Goal: Task Accomplishment & Management: Complete application form

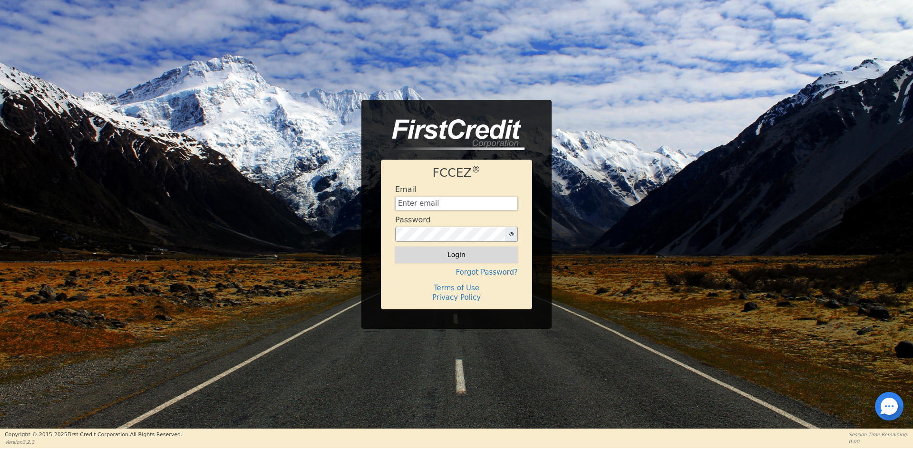
type input "[EMAIL_ADDRESS][DOMAIN_NAME]"
click at [454, 254] on button "Login" at bounding box center [456, 255] width 123 height 16
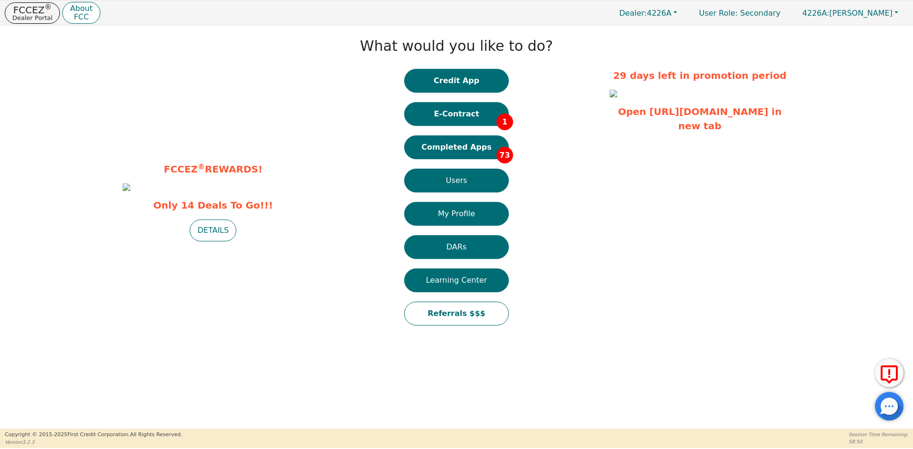
click at [459, 82] on button "Credit App" at bounding box center [456, 81] width 105 height 24
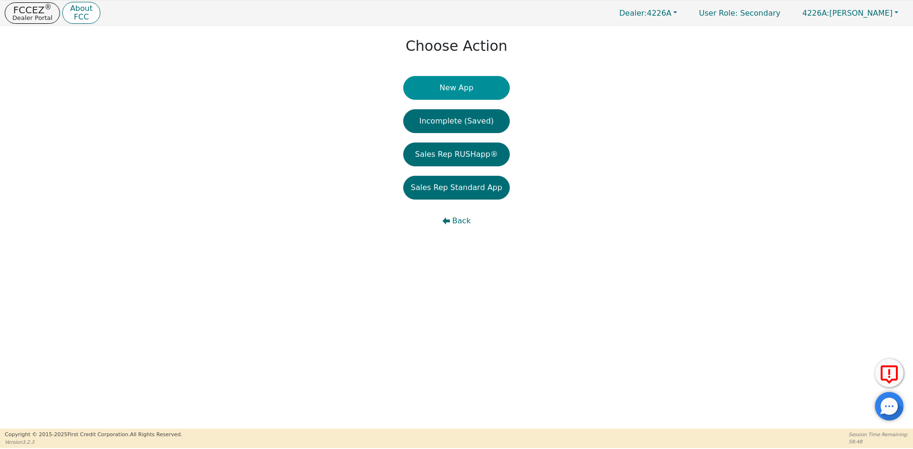
click at [456, 84] on button "New App" at bounding box center [456, 88] width 107 height 24
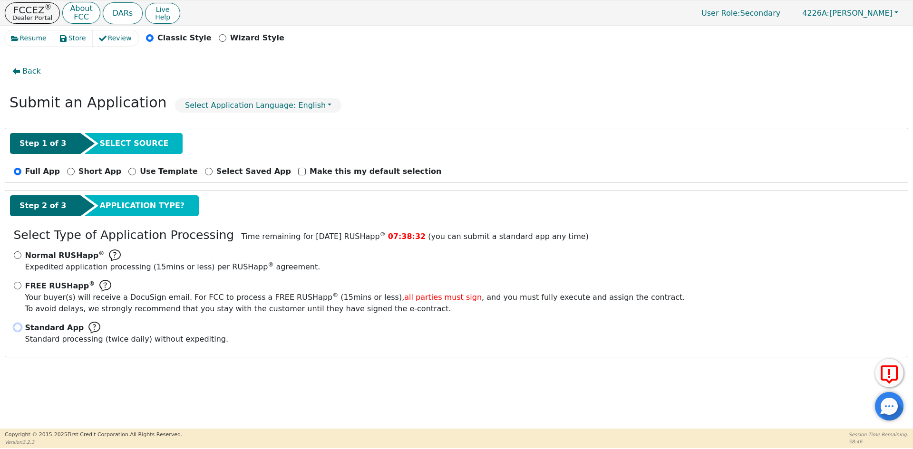
click at [20, 328] on input "Standard App Standard processing (twice daily) without expediting." at bounding box center [18, 328] width 8 height 8
radio input "true"
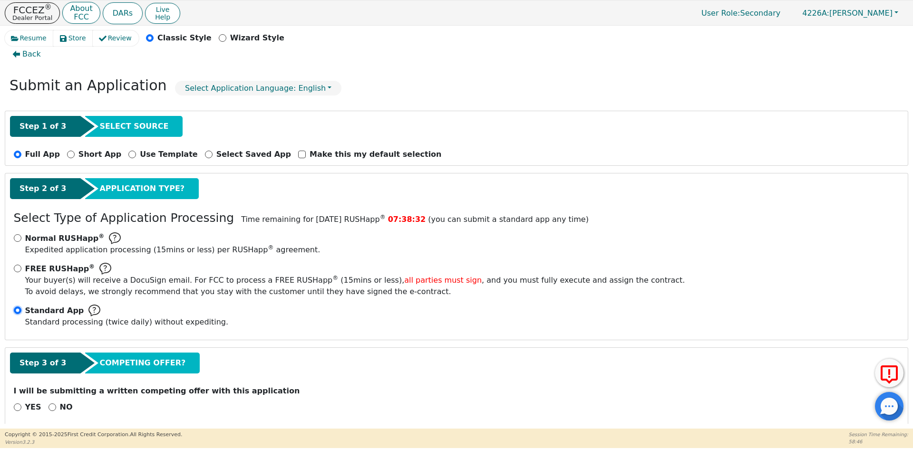
scroll to position [27, 0]
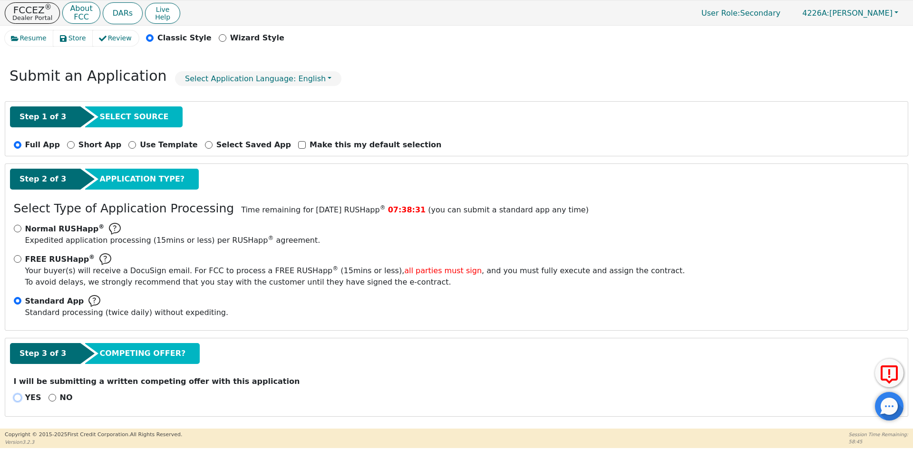
click at [15, 398] on input "YES" at bounding box center [18, 398] width 8 height 8
radio input "true"
drag, startPoint x: 52, startPoint y: 397, endPoint x: 47, endPoint y: 397, distance: 5.2
click at [49, 397] on input "NO" at bounding box center [52, 398] width 8 height 8
radio input "true"
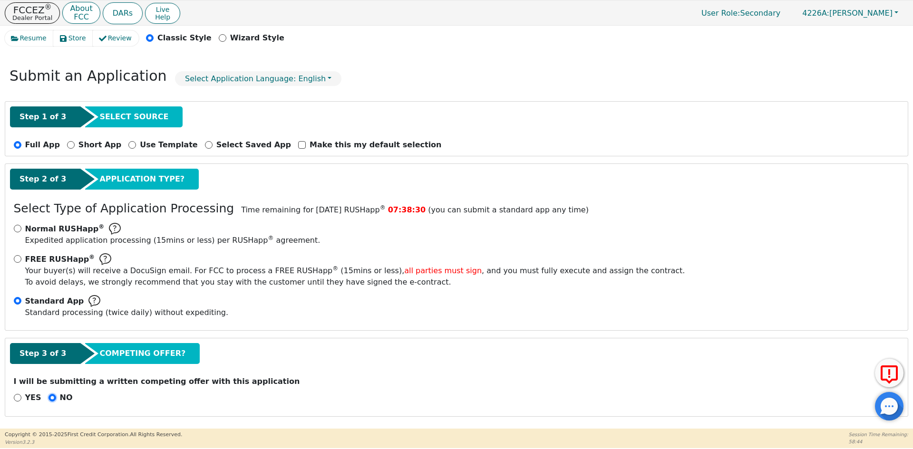
scroll to position [359, 0]
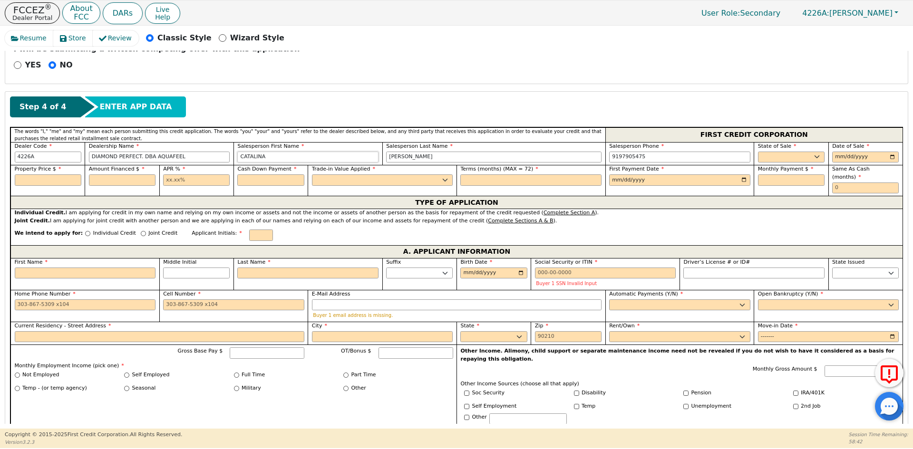
drag, startPoint x: 274, startPoint y: 161, endPoint x: 201, endPoint y: 148, distance: 73.8
click at [201, 148] on div "Dealer Code 4226A Dealership Name DIAMOND PERFECT. DBA AQUAFEEL Salesperson Fir…" at bounding box center [456, 153] width 892 height 23
type input "[PERSON_NAME]"
type input "DE [PERSON_NAME]"
click at [780, 156] on select "AK AL AR AZ CA CO CT DC DE FL [GEOGRAPHIC_DATA] HI IA ID IL IN KS [GEOGRAPHIC_D…" at bounding box center [791, 157] width 67 height 11
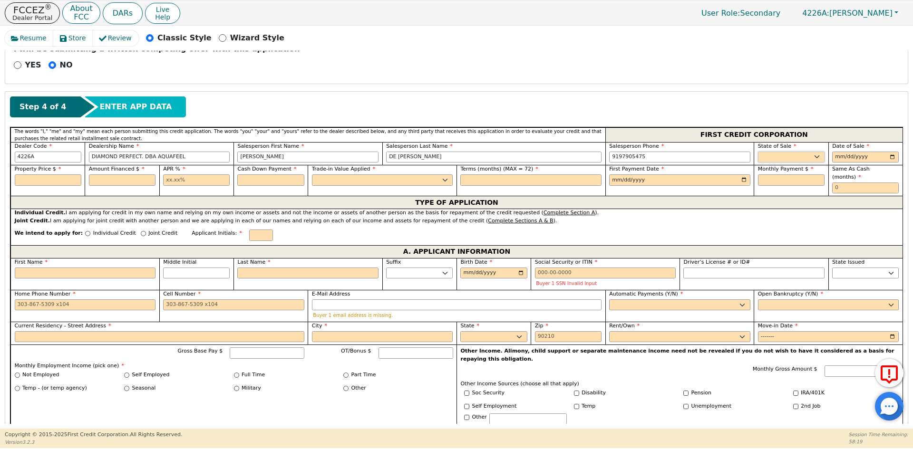
select select "NJ"
click at [758, 152] on select "AK AL AR AZ CA CO CT DC DE FL [GEOGRAPHIC_DATA] HI IA ID IL IN KS [GEOGRAPHIC_D…" at bounding box center [791, 157] width 67 height 11
click at [891, 157] on input "date" at bounding box center [865, 157] width 67 height 11
type input "[DATE]"
click at [41, 179] on input "text" at bounding box center [48, 180] width 67 height 11
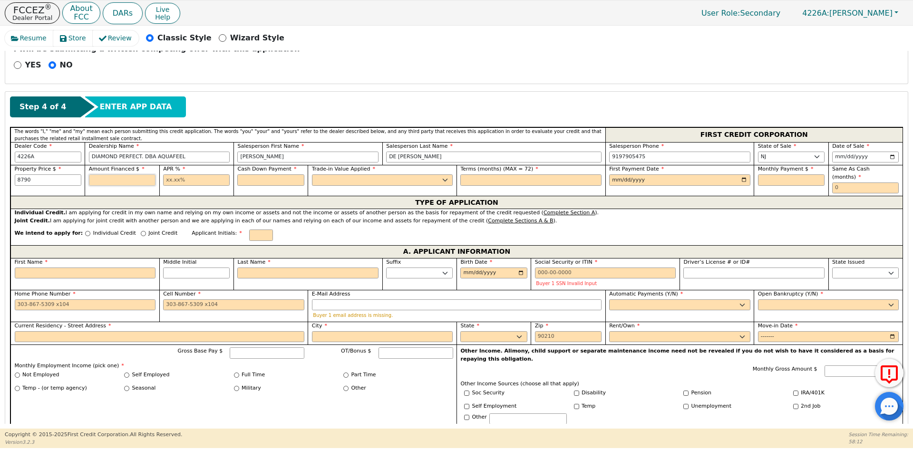
type input "8790.00"
click at [112, 179] on input "text" at bounding box center [122, 180] width 67 height 11
type input "8790.00"
click at [198, 184] on input "text" at bounding box center [196, 180] width 67 height 11
click at [261, 179] on input "text" at bounding box center [270, 180] width 67 height 11
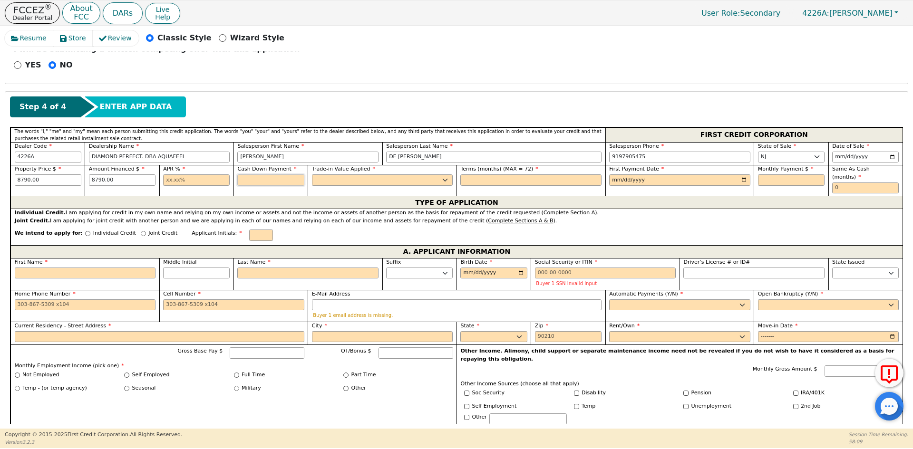
type input "0.00"
click at [334, 182] on select "Yes No" at bounding box center [382, 180] width 141 height 11
drag, startPoint x: 201, startPoint y: 182, endPoint x: 204, endPoint y: 186, distance: 5.4
click at [201, 182] on input "text" at bounding box center [196, 180] width 67 height 11
type input "10.99"
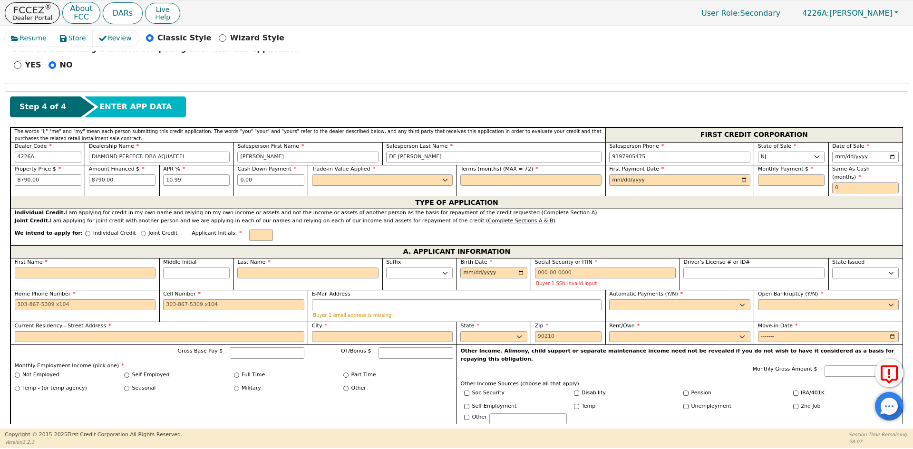
click at [346, 173] on label "Trade-in Value Applied" at bounding box center [382, 169] width 141 height 8
click at [361, 184] on select "Yes No" at bounding box center [382, 180] width 141 height 11
select select "n"
click at [312, 175] on select "Yes No" at bounding box center [382, 180] width 141 height 11
click at [503, 178] on input "text" at bounding box center [530, 180] width 141 height 11
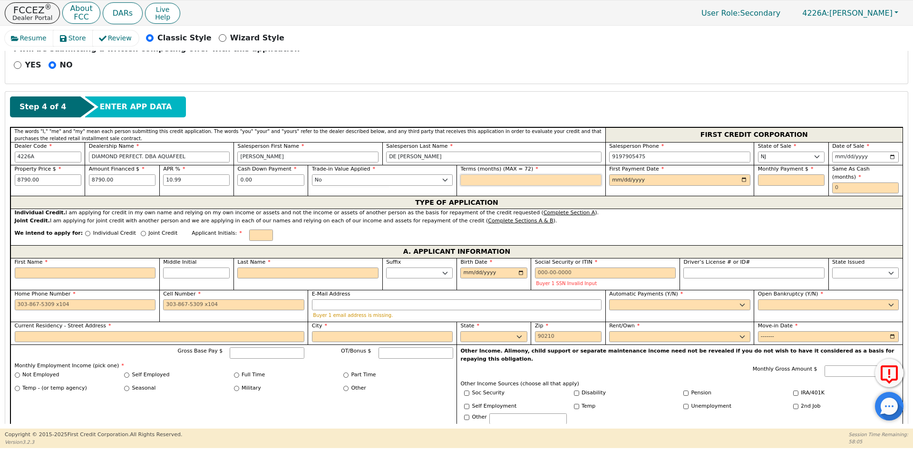
type input "72"
click at [736, 176] on input "date" at bounding box center [679, 180] width 141 height 11
click at [740, 179] on input "date" at bounding box center [679, 180] width 141 height 11
type input "[DATE]"
click at [766, 180] on input "text" at bounding box center [791, 180] width 67 height 11
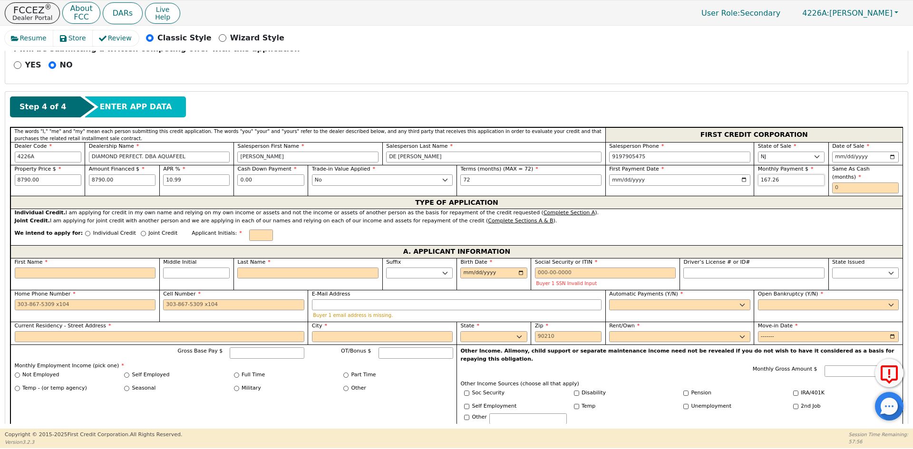
type input "167.26"
click at [848, 183] on input "text" at bounding box center [865, 188] width 67 height 11
type input "0"
drag, startPoint x: 76, startPoint y: 225, endPoint x: 138, endPoint y: 234, distance: 62.9
click at [85, 231] on input "Individual Credit" at bounding box center [87, 233] width 5 height 5
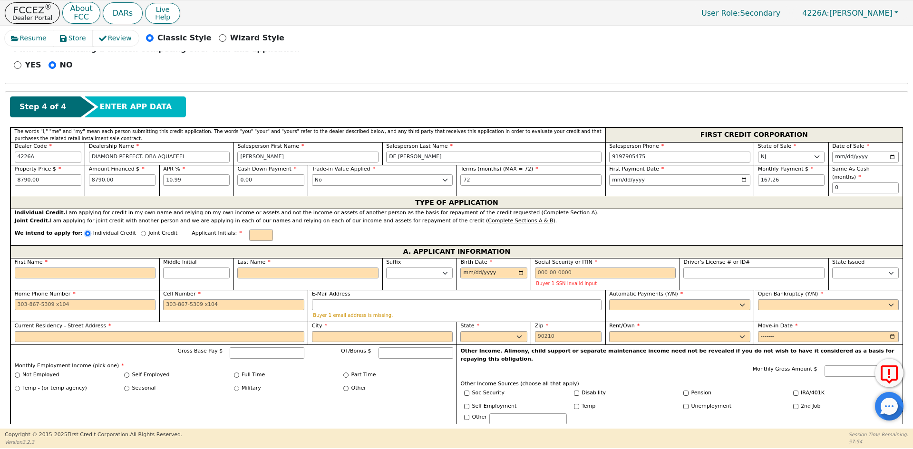
radio input "true"
click at [249, 230] on input "text" at bounding box center [261, 235] width 24 height 11
click at [37, 268] on input "First Name" at bounding box center [85, 273] width 141 height 11
type input "A"
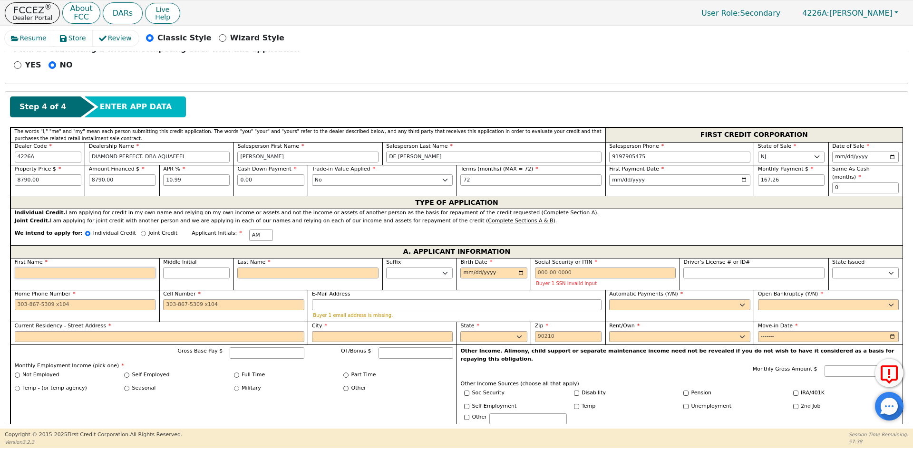
type input "A"
type input "AN"
type input "[PERSON_NAME]"
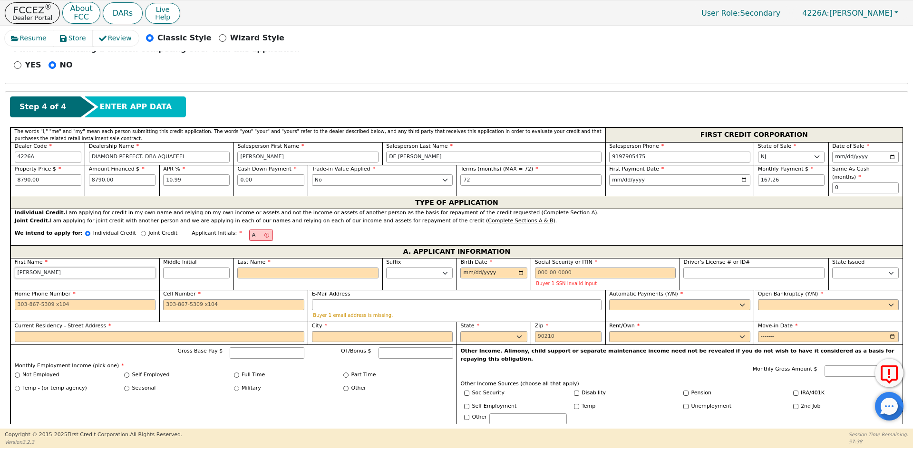
type input "[PERSON_NAME]"
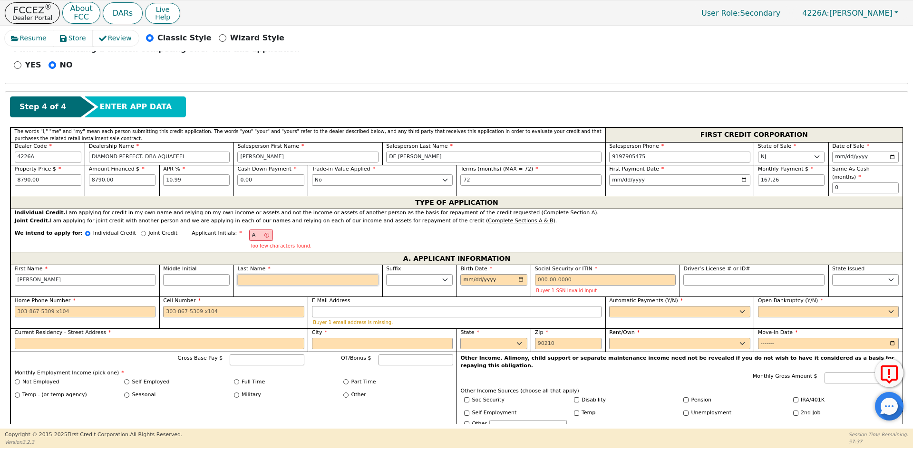
type input "AM"
type input "M"
type input "[PERSON_NAME]"
type input "MA"
type input "[PERSON_NAME]"
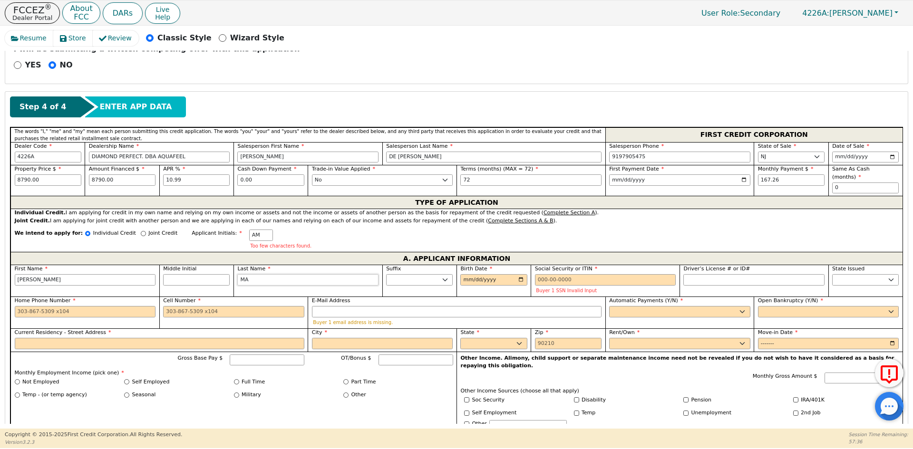
type input "MAB"
type input "[PERSON_NAME]"
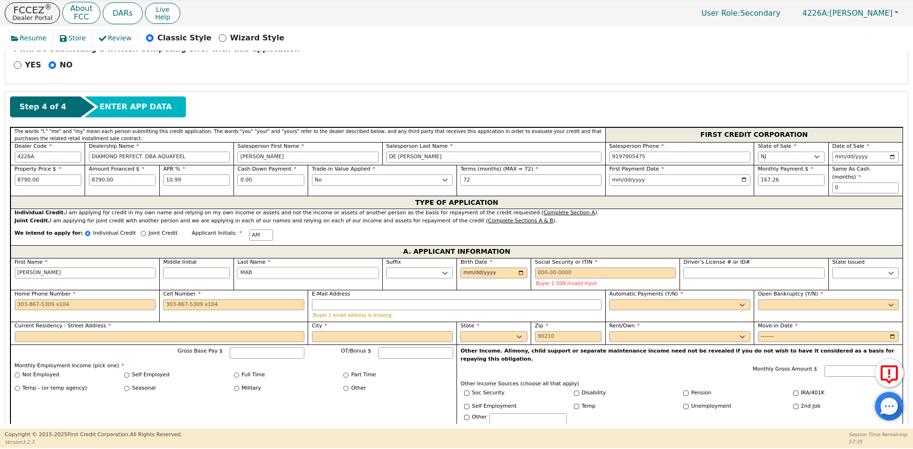
type input "MA"
type input "[PERSON_NAME]"
type input "MAN"
type input "[PERSON_NAME] MAN"
type input "MANU"
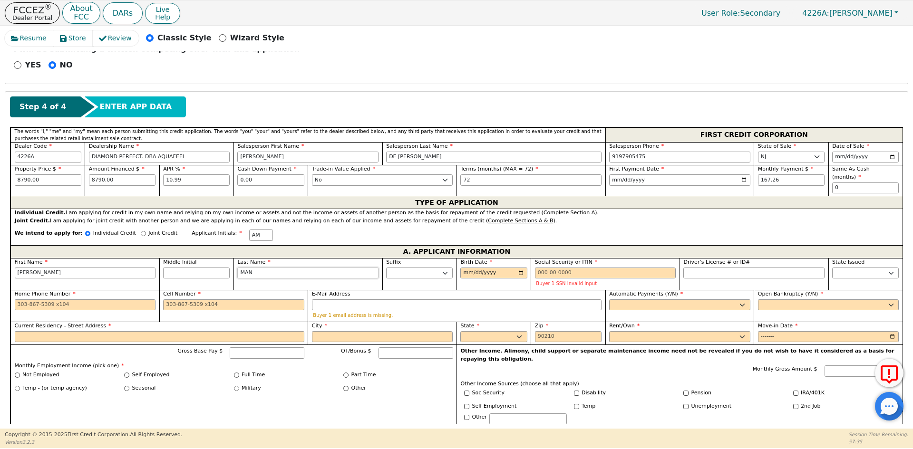
type input "[PERSON_NAME]"
type input "MANUE"
type input "[PERSON_NAME]"
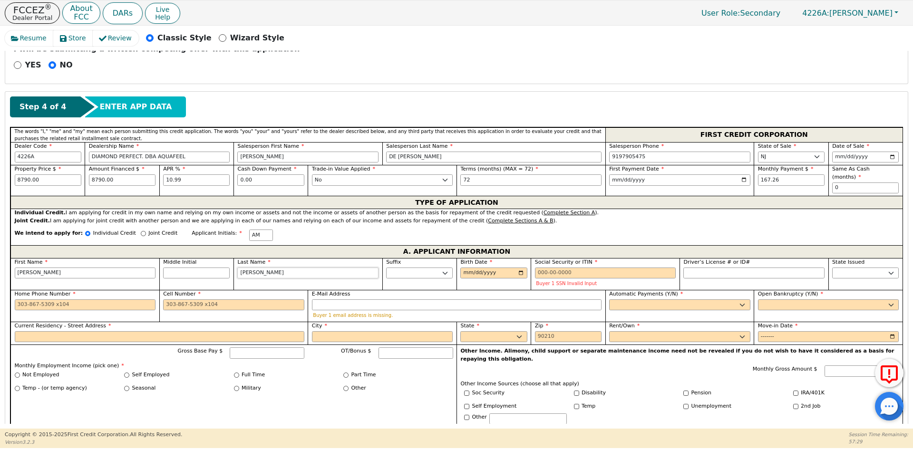
type input "[PERSON_NAME]"
click at [470, 268] on input "Birth Date" at bounding box center [493, 273] width 67 height 11
type input "[DATE]"
click at [564, 268] on input "Social Security or ITIN" at bounding box center [605, 273] width 141 height 11
click at [563, 268] on input "Social Security or ITIN" at bounding box center [605, 273] width 141 height 11
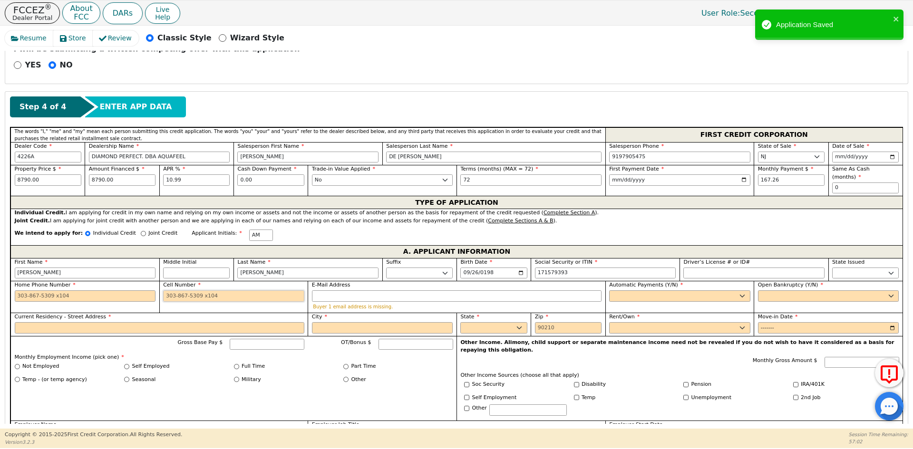
type input "***-**-9393"
click at [204, 291] on input "Cell Number" at bounding box center [233, 296] width 141 height 11
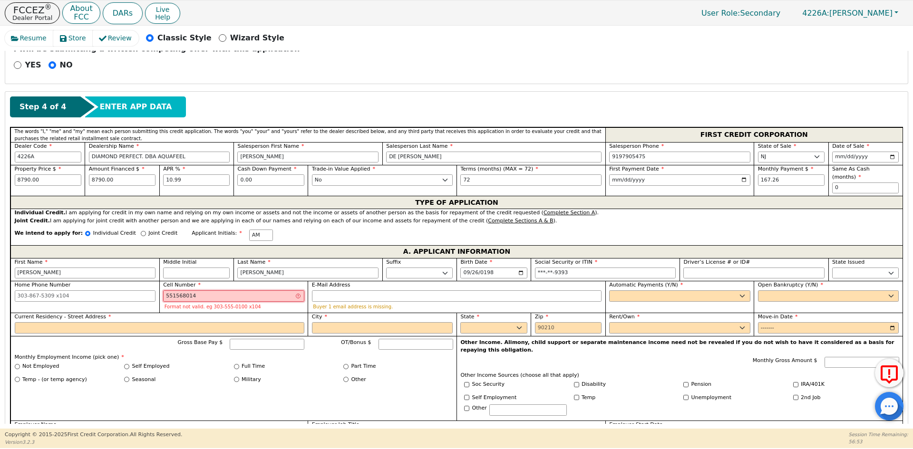
type input "551568014"
click at [621, 292] on select "Yes No" at bounding box center [679, 296] width 141 height 11
select select "y"
click at [609, 291] on select "Yes No" at bounding box center [679, 296] width 141 height 11
type input "[PERSON_NAME]"
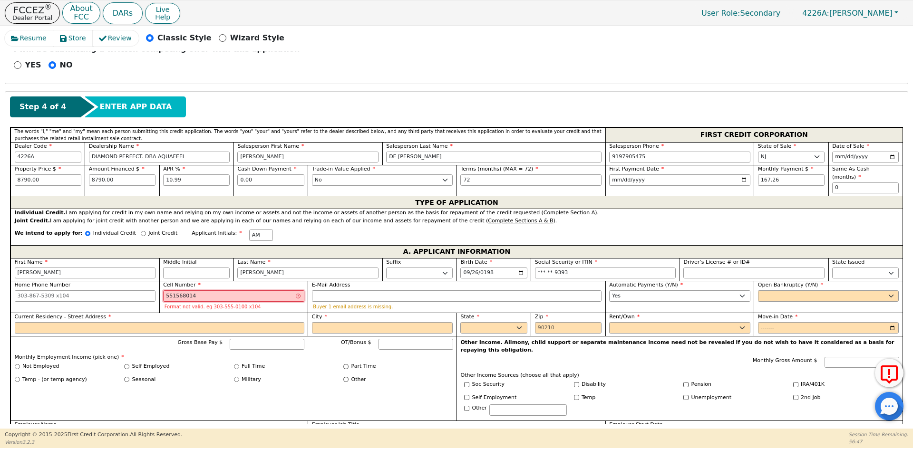
click at [176, 291] on input "551568014" at bounding box center [233, 296] width 141 height 11
type input "[PHONE_NUMBER]"
click at [783, 291] on select "Yes No" at bounding box center [828, 296] width 141 height 11
select select "n"
click at [758, 291] on select "Yes No" at bounding box center [828, 296] width 141 height 11
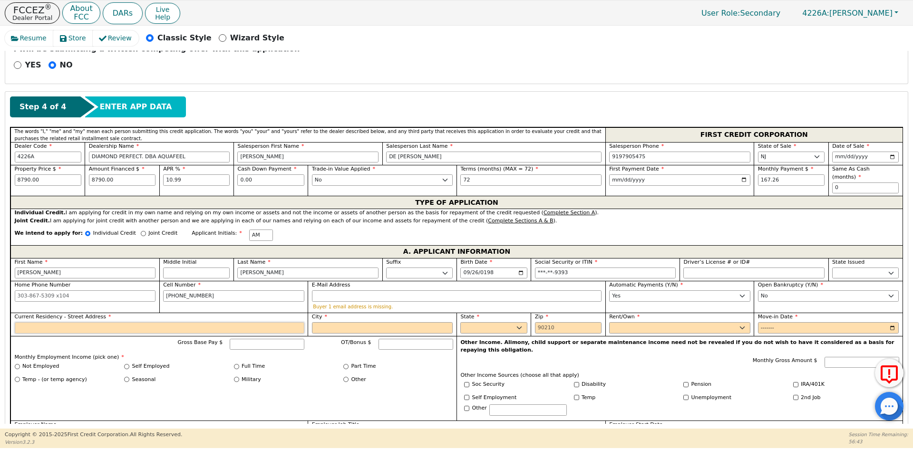
click at [30, 322] on input "Current Residency - Street Address" at bounding box center [160, 327] width 290 height 11
type input "[STREET_ADDRESS]"
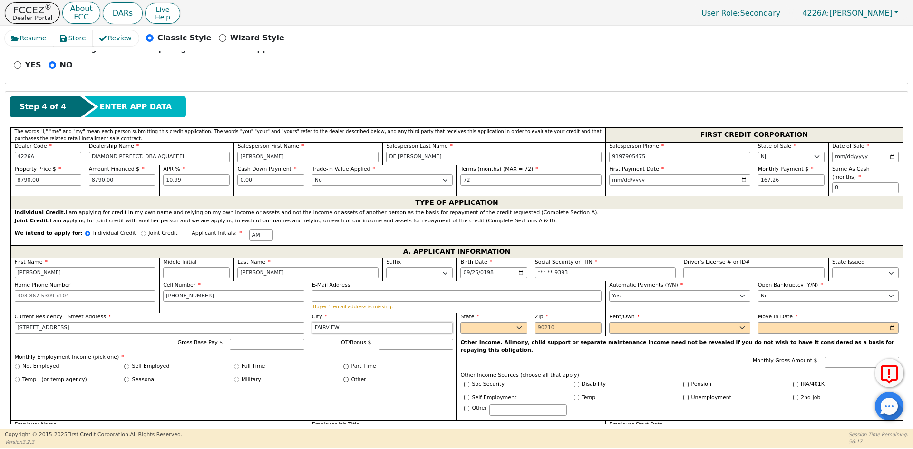
type input "FAIRVIEW"
select select "NJ"
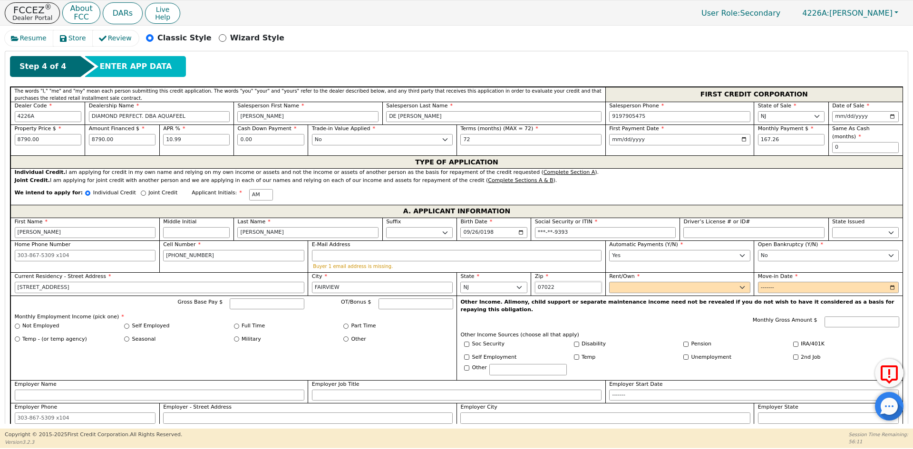
scroll to position [502, 0]
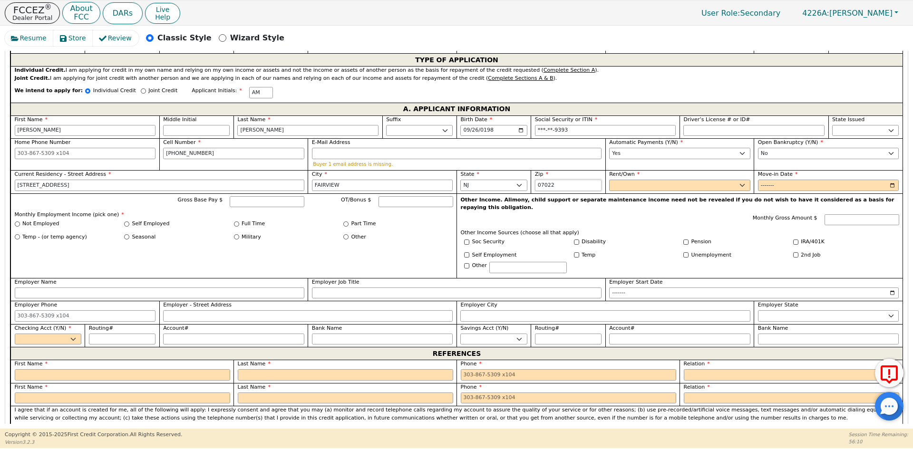
type input "07022"
click at [660, 181] on select "Rent Own" at bounding box center [679, 185] width 141 height 11
select select "Rent"
click at [609, 180] on select "Rent Own" at bounding box center [679, 185] width 141 height 11
click at [766, 180] on input "Move-in Date" at bounding box center [828, 185] width 141 height 11
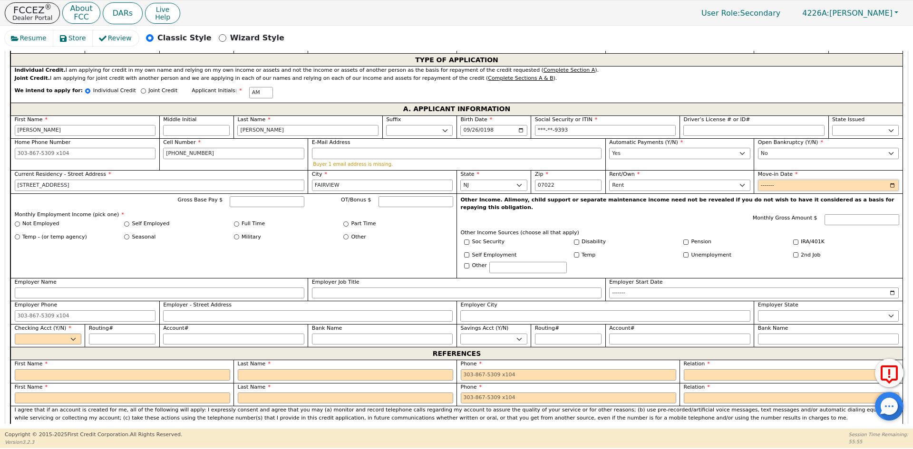
click at [766, 180] on input "Move-in Date" at bounding box center [828, 185] width 141 height 11
type input "2024-12"
click at [256, 196] on input "Gross Base Pay $" at bounding box center [267, 201] width 75 height 11
type input "8000.00"
click at [152, 220] on label "Self Employed" at bounding box center [151, 224] width 38 height 8
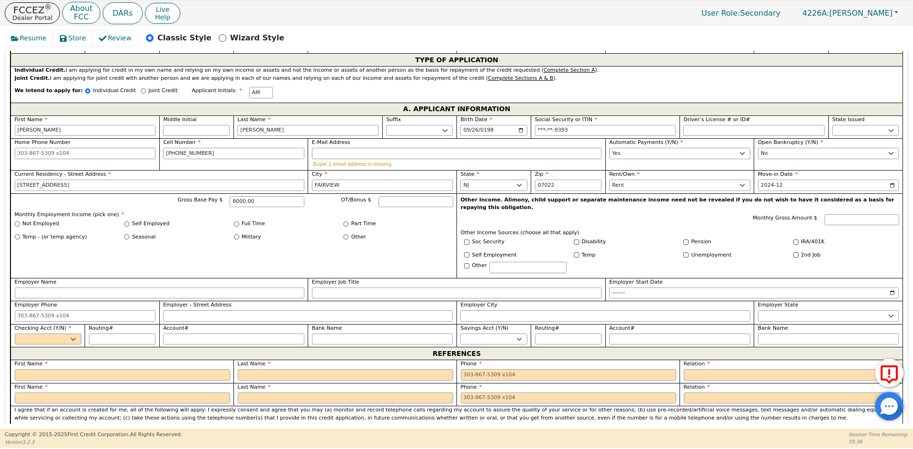
click at [129, 222] on input "Self Employed" at bounding box center [126, 224] width 5 height 5
radio input "true"
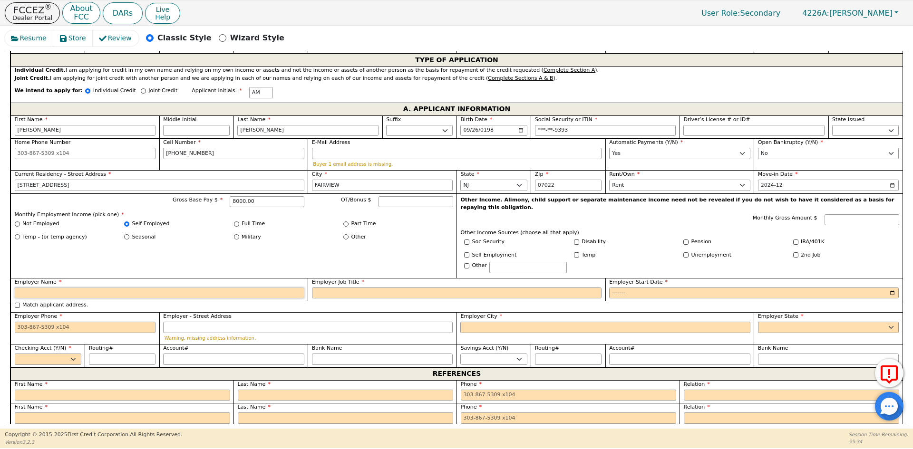
click at [116, 288] on input "Employer Name" at bounding box center [160, 293] width 290 height 11
type input "ANAS CLEAANING"
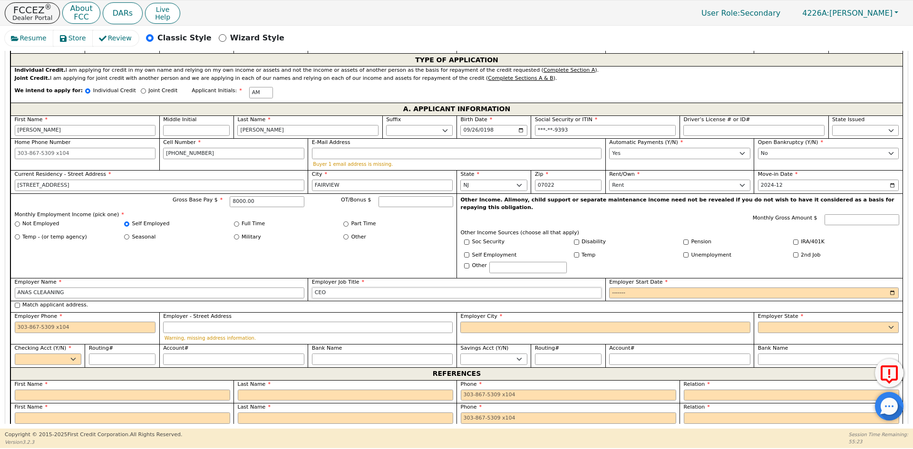
type input "CEO"
click at [621, 288] on input "Employer Start Date" at bounding box center [754, 293] width 290 height 11
type input "0014-10"
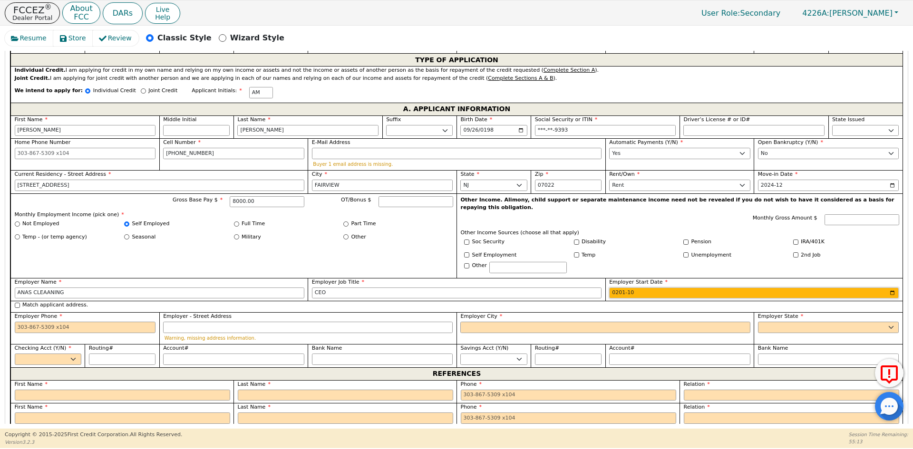
type input "2014-10"
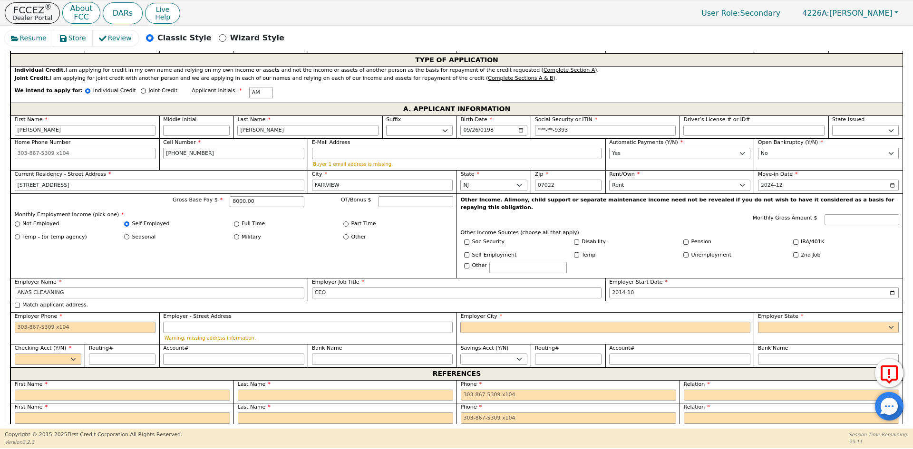
click at [64, 301] on label "Match applicant address." at bounding box center [55, 305] width 66 height 8
click at [20, 303] on input "Match applicant address." at bounding box center [17, 305] width 5 height 5
checkbox input "true"
type input "[STREET_ADDRESS]"
type input "FAIRVIEW"
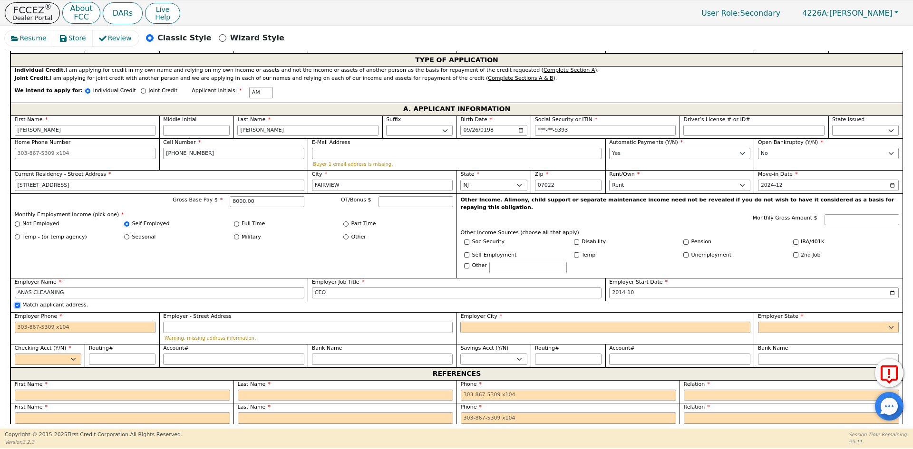
select select "NJ"
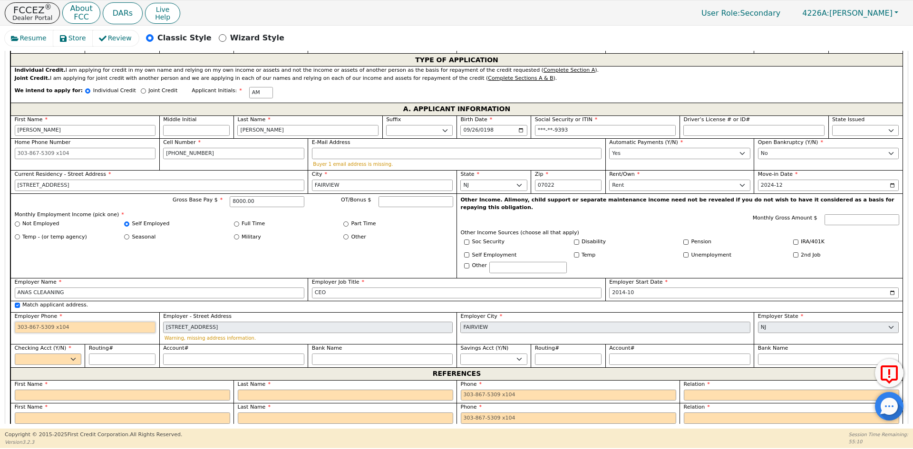
click at [53, 322] on input "Employer Phone" at bounding box center [85, 327] width 141 height 11
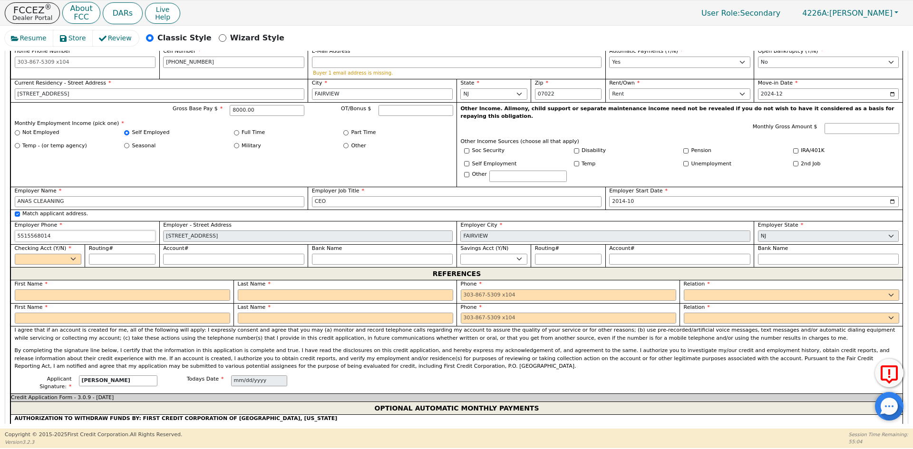
scroll to position [597, 0]
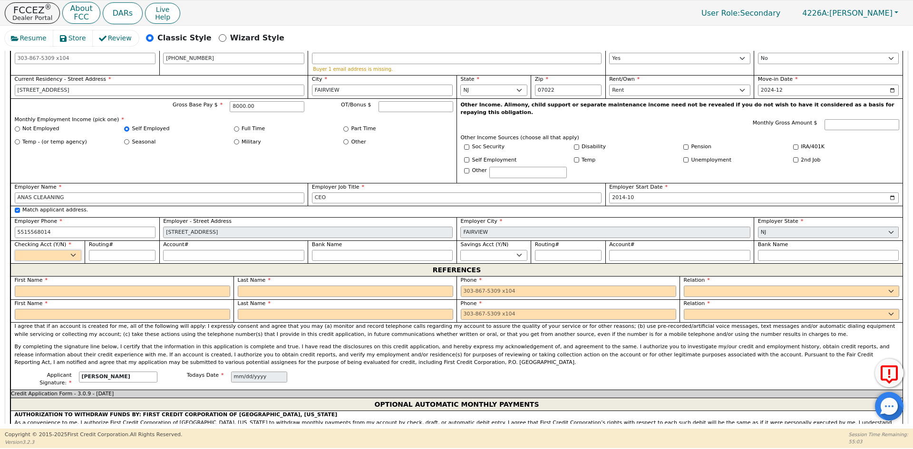
type input "[PHONE_NUMBER]"
click at [51, 250] on select "Yes No" at bounding box center [48, 255] width 67 height 11
select select "y"
click at [15, 250] on select "Yes No" at bounding box center [48, 255] width 67 height 11
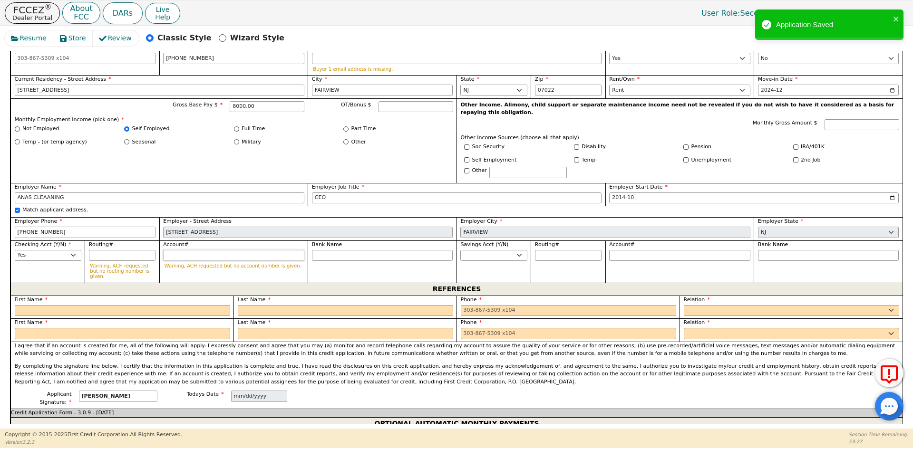
click at [189, 250] on input "Account#" at bounding box center [233, 255] width 141 height 11
paste input "3810 4742 0799"
type input "3810 4742 0799"
type input "**********"
click at [353, 250] on input "Bank Name" at bounding box center [382, 255] width 141 height 11
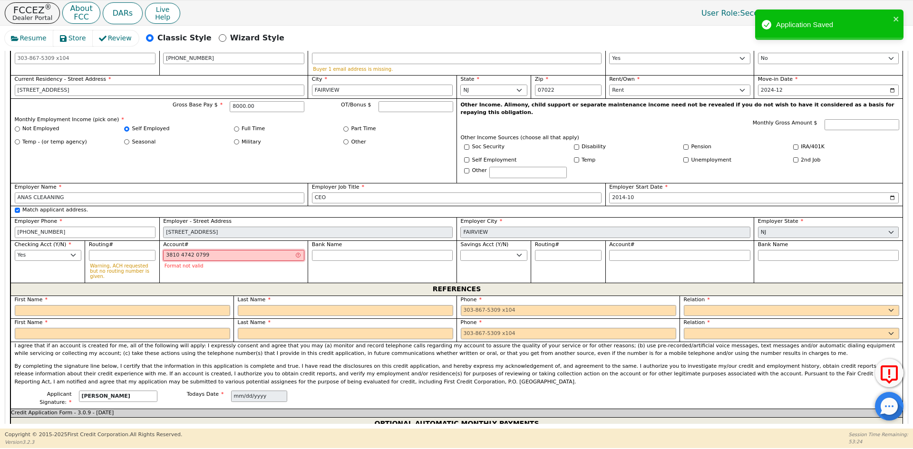
click at [267, 250] on input "3810 4742 0799" at bounding box center [233, 255] width 141 height 11
click at [191, 250] on input "3810 4742 0799" at bounding box center [233, 255] width 141 height 11
type input "3810 47420799"
type input "**********"
click at [180, 250] on input "3810 47420799" at bounding box center [233, 255] width 141 height 11
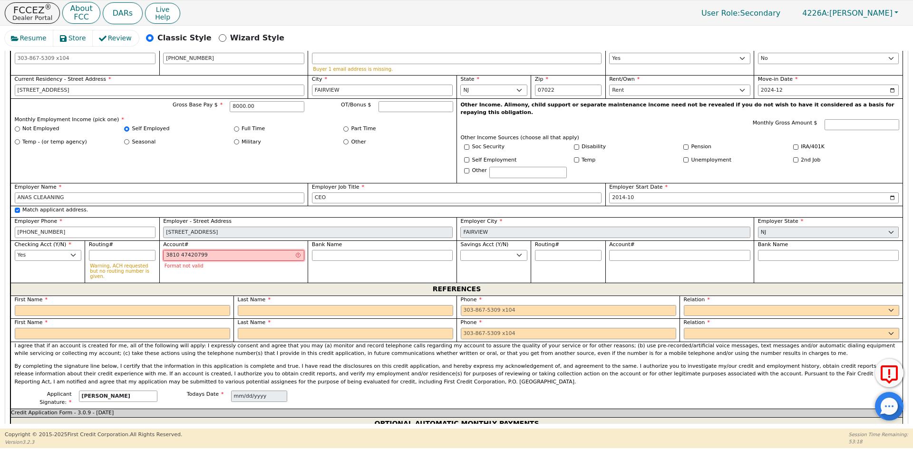
click at [178, 250] on input "3810 47420799" at bounding box center [233, 255] width 141 height 11
type input "381047420799"
type input "**********"
click at [323, 250] on input "Bank Name" at bounding box center [382, 255] width 141 height 11
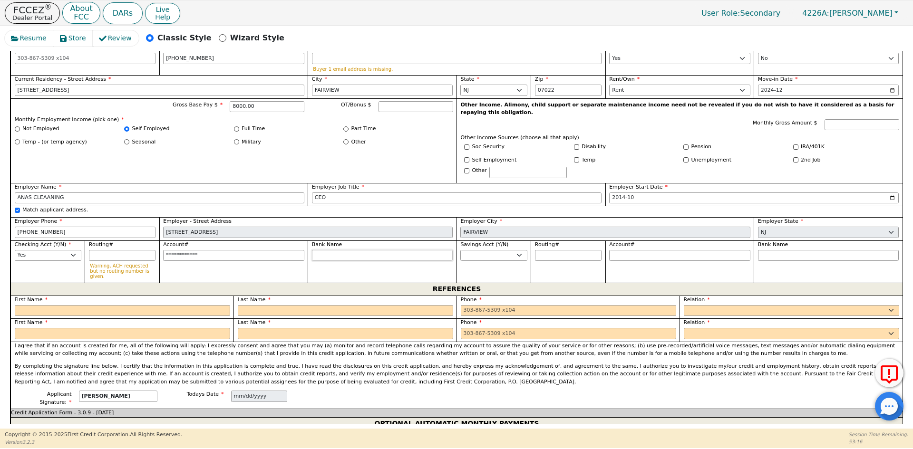
type input "BANK OF AMERICA"
drag, startPoint x: 383, startPoint y: 241, endPoint x: 300, endPoint y: 247, distance: 83.9
click at [300, 247] on div "First Name [PERSON_NAME] Middle Initial Last Name [PERSON_NAME]. Sr. II III IV …" at bounding box center [456, 151] width 892 height 262
click at [104, 250] on input "Routing#" at bounding box center [122, 255] width 67 height 11
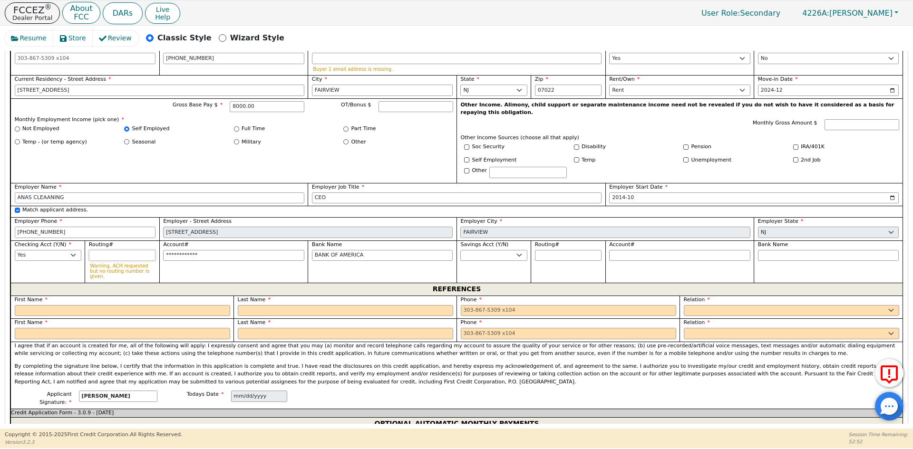
paste input "021202337"
type input "021202337"
type input "*********"
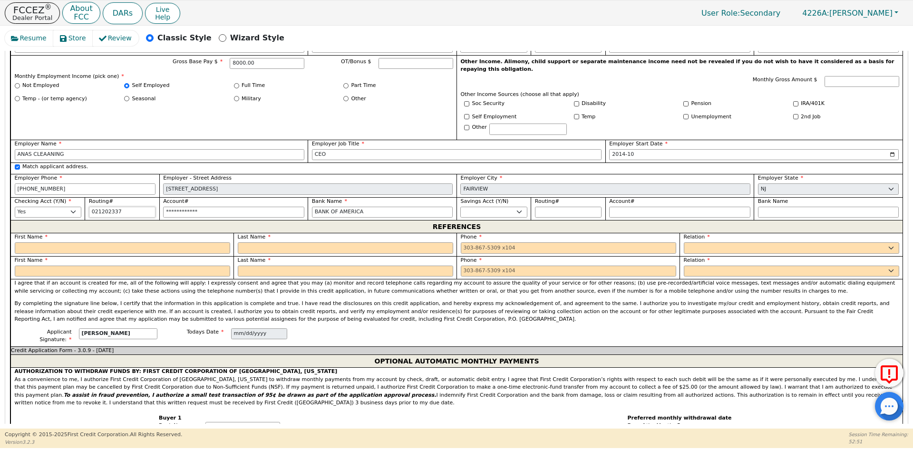
scroll to position [692, 0]
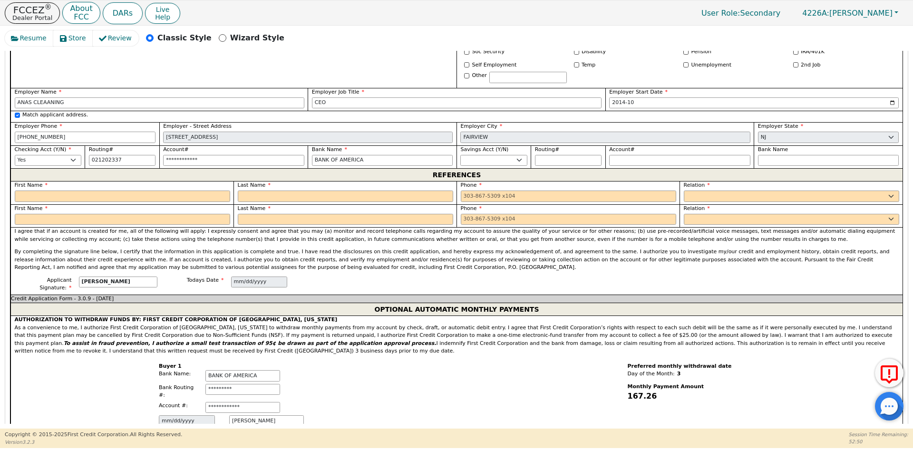
type input "*********"
click at [102, 182] on label "First Name" at bounding box center [122, 186] width 215 height 8
click at [99, 191] on input "text" at bounding box center [122, 196] width 215 height 11
type input "[PERSON_NAME]"
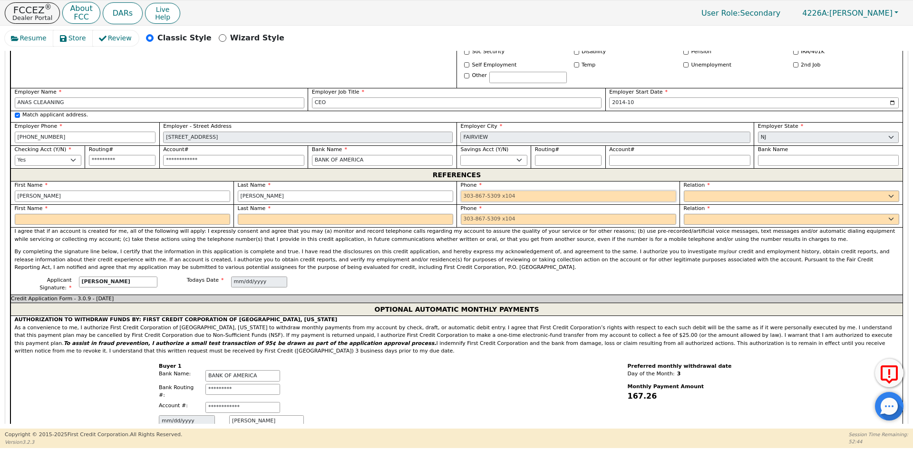
type input "[PERSON_NAME]"
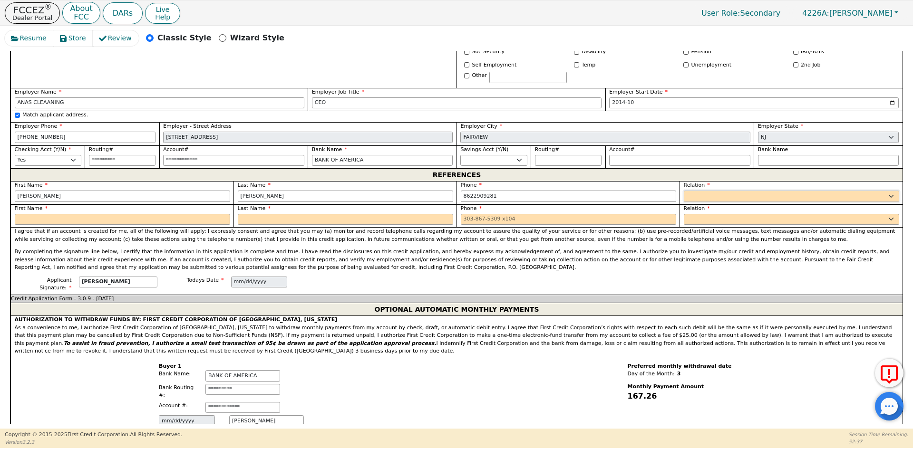
type input "[PHONE_NUMBER]"
click at [750, 191] on select "FATHER MOTHER SISTER BROTHER DAUGHTER SON CO-WORKER NEIGHBOR FRIEND COUSIN G-MO…" at bounding box center [791, 196] width 215 height 11
select select "OTHER"
click at [750, 181] on div "Relation FATHER MOTHER SISTER BROTHER DAUGHTER SON CO-WORKER NEIGHBOR FRIEND CO…" at bounding box center [790, 192] width 223 height 23
click at [794, 191] on input "text" at bounding box center [828, 196] width 141 height 11
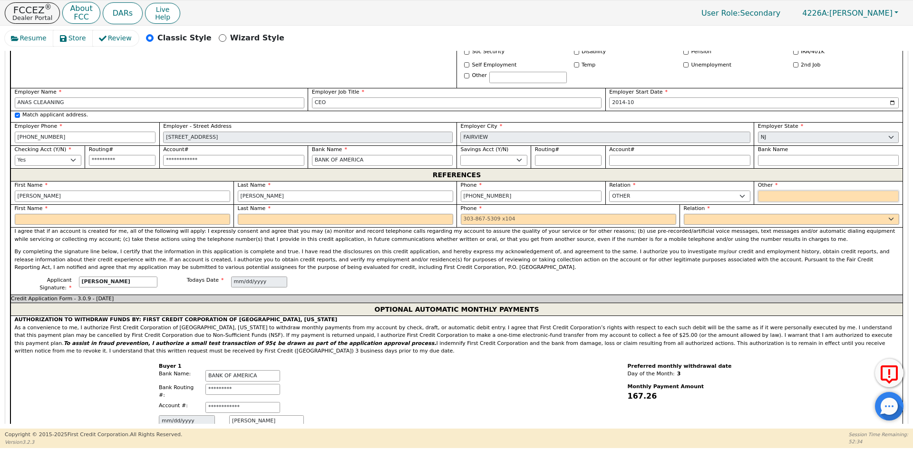
type input "FAMILY"
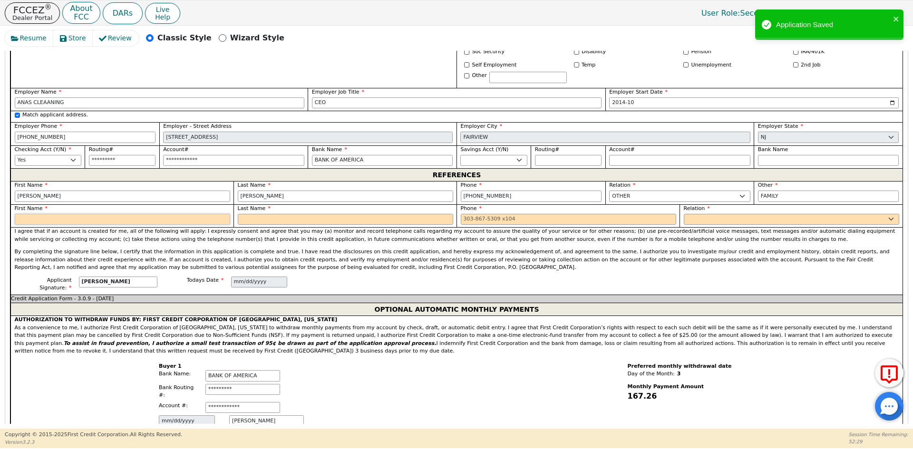
click at [129, 214] on input "text" at bounding box center [122, 219] width 215 height 11
click at [121, 214] on input "text" at bounding box center [122, 219] width 215 height 11
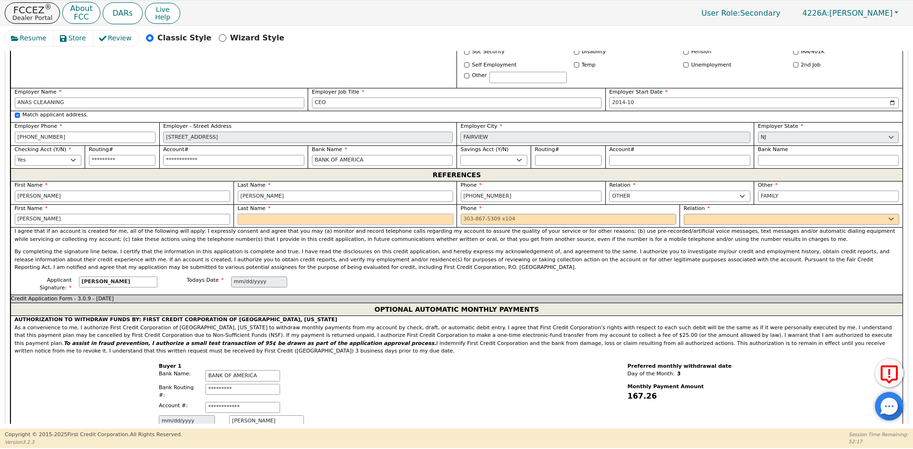
type input "[PERSON_NAME]"
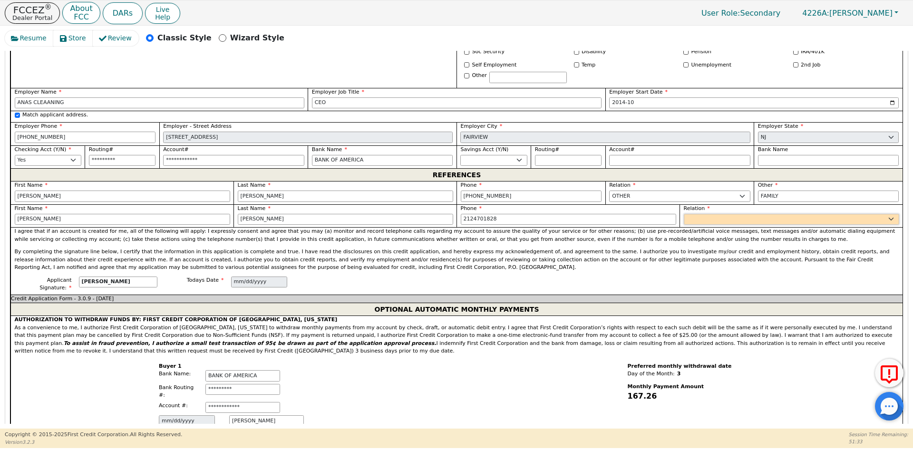
type input "[PHONE_NUMBER]"
click at [755, 214] on select "FATHER MOTHER SISTER BROTHER DAUGHTER SON CO-WORKER NEIGHBOR FRIEND COUSIN G-MO…" at bounding box center [791, 219] width 215 height 11
select select "OTHER"
click at [792, 214] on input "text" at bounding box center [828, 219] width 141 height 11
type input "FAMILY"
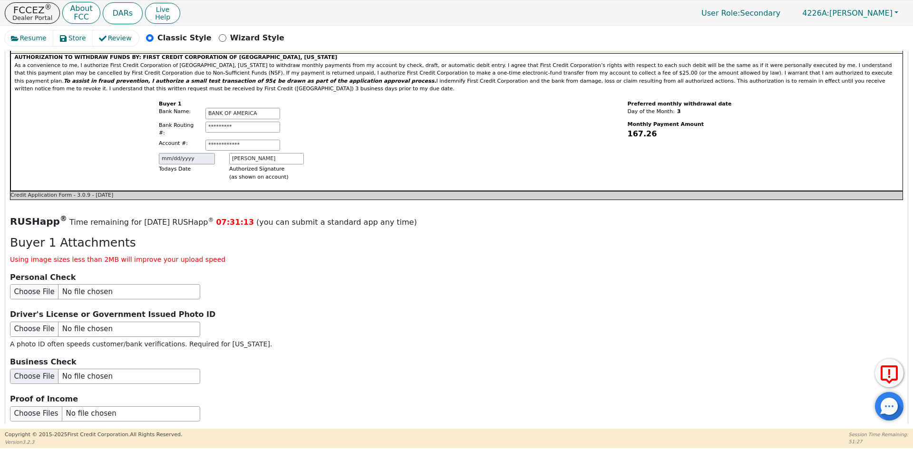
scroll to position [978, 0]
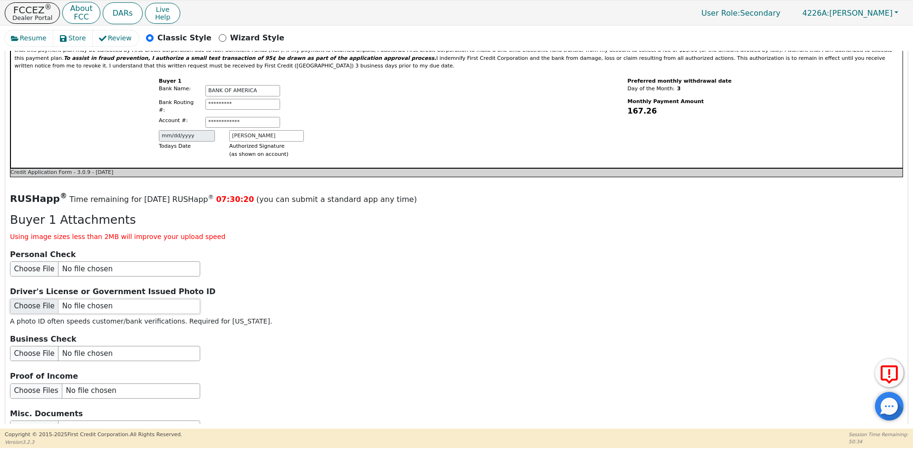
click at [70, 299] on input "file" at bounding box center [105, 306] width 190 height 15
type input "C:\fakepath\ID [PERSON_NAME].pdf"
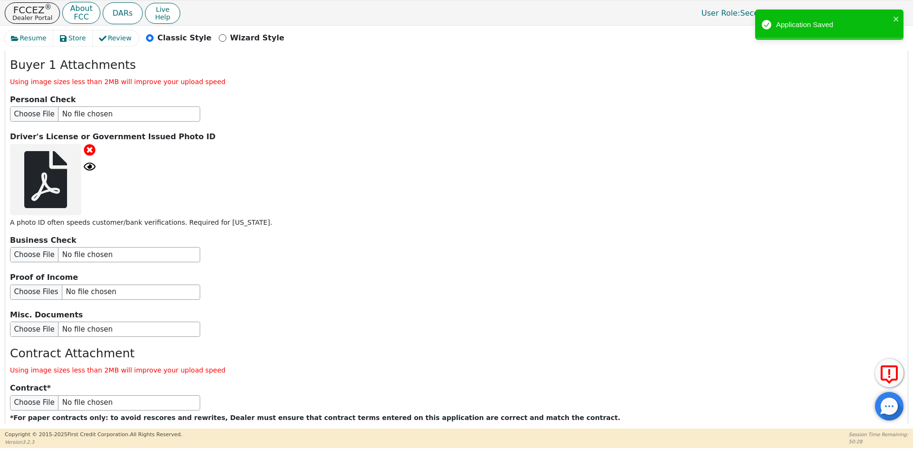
scroll to position [1170, 0]
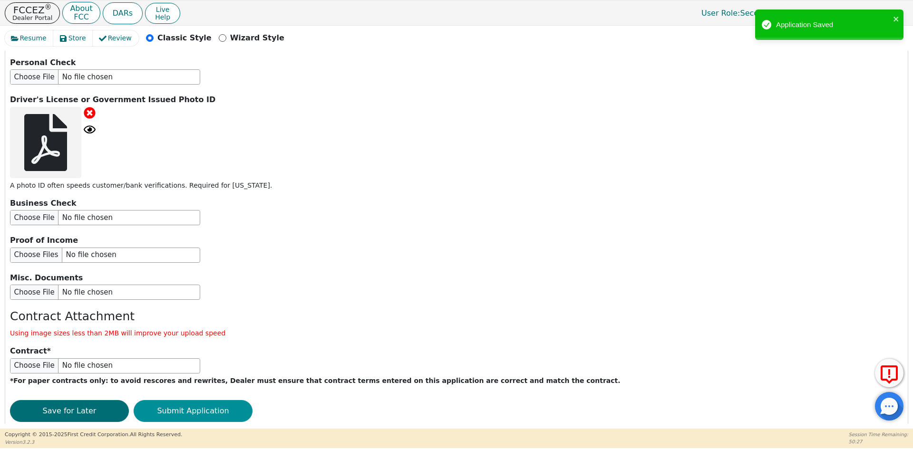
click at [174, 400] on button "Submit Application" at bounding box center [193, 411] width 119 height 22
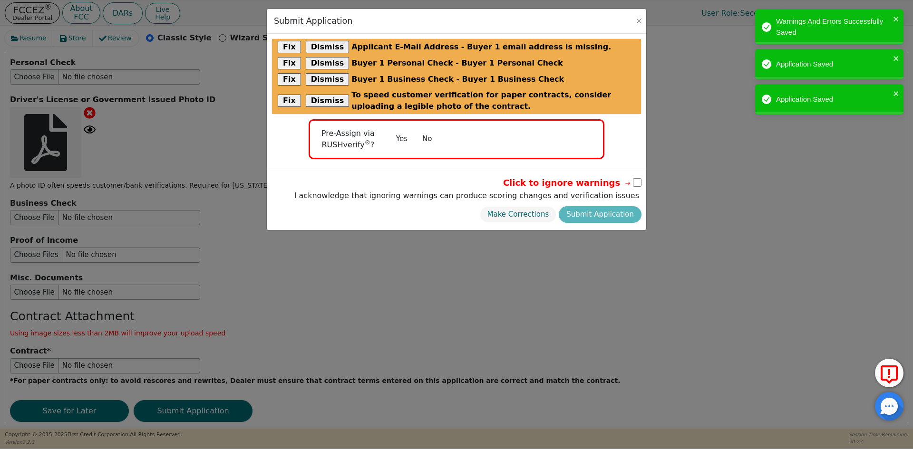
click at [428, 137] on button "No" at bounding box center [427, 139] width 25 height 17
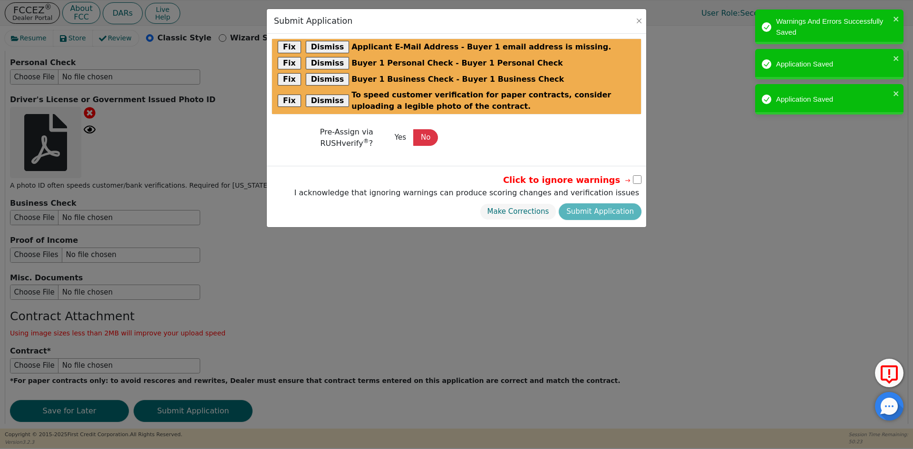
click at [635, 180] on input "checkbox" at bounding box center [637, 179] width 9 height 9
checkbox input "true"
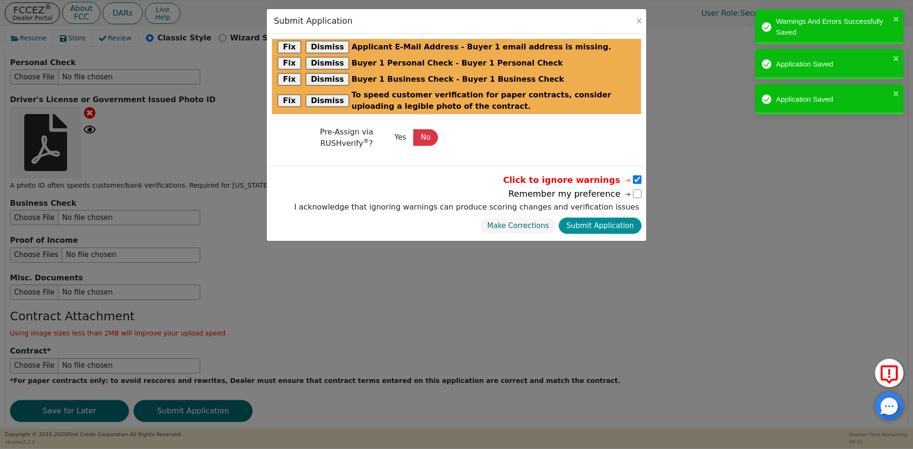
click at [610, 222] on button "Submit Application" at bounding box center [600, 226] width 83 height 17
select select
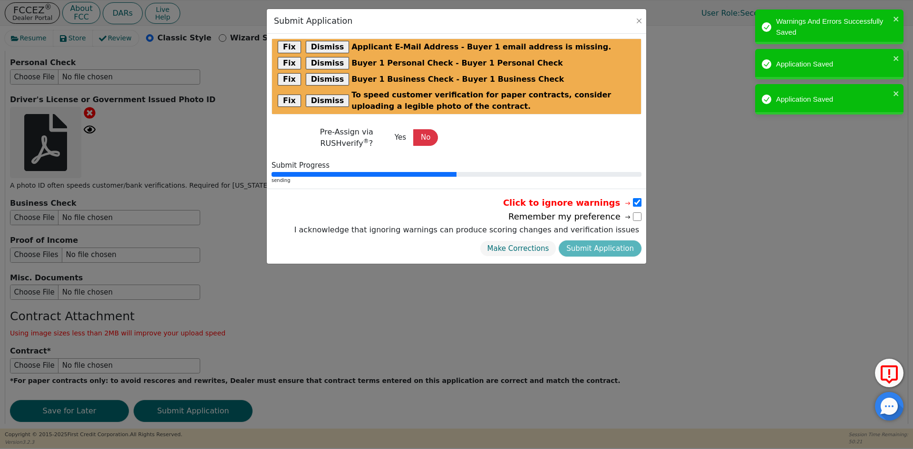
scroll to position [0, 0]
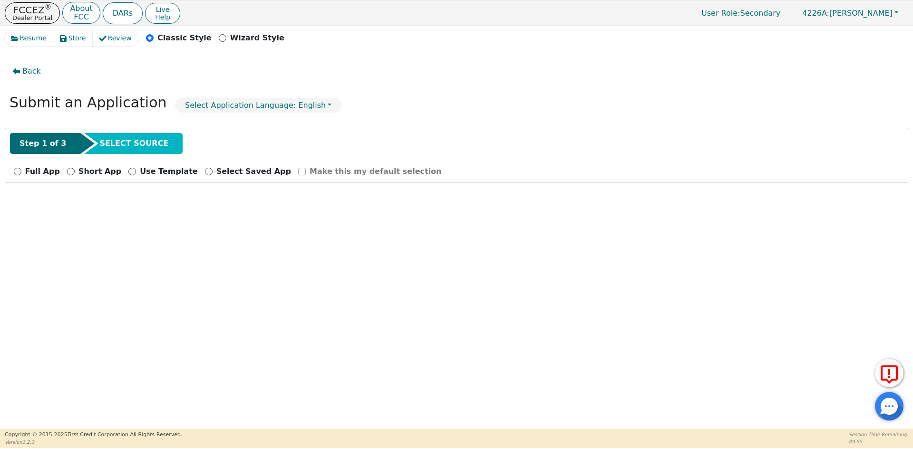
click at [33, 166] on p "Full App" at bounding box center [42, 171] width 35 height 11
click at [21, 168] on input "Full App" at bounding box center [18, 172] width 8 height 8
radio input "true"
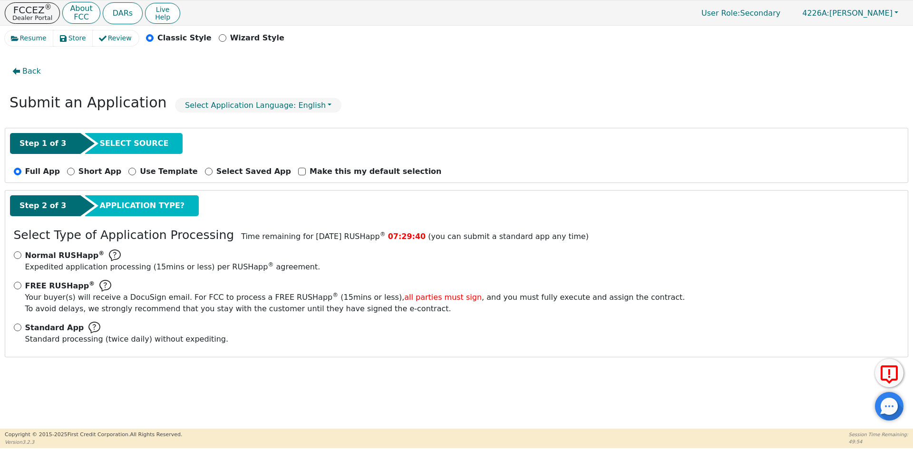
click at [45, 329] on span "Standard App" at bounding box center [54, 327] width 59 height 11
click at [21, 329] on input "Standard App Standard processing (twice daily) without expediting." at bounding box center [18, 328] width 8 height 8
radio input "true"
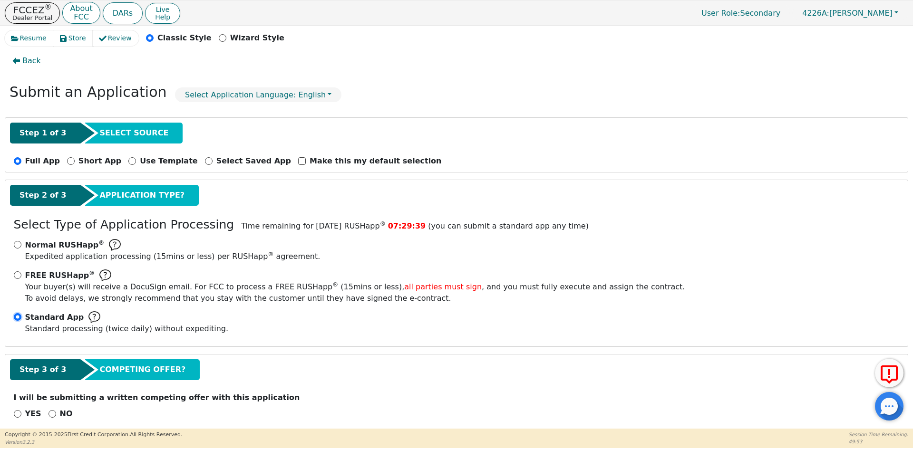
scroll to position [27, 0]
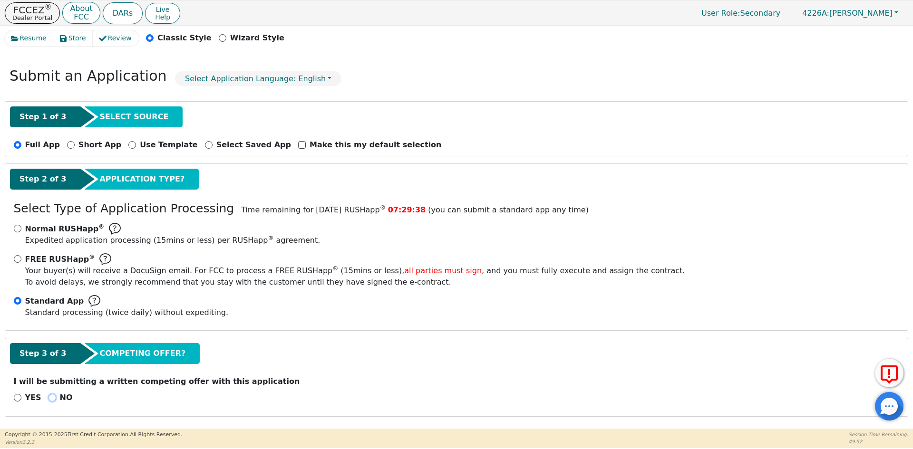
click at [49, 400] on input "NO" at bounding box center [52, 398] width 8 height 8
radio input "true"
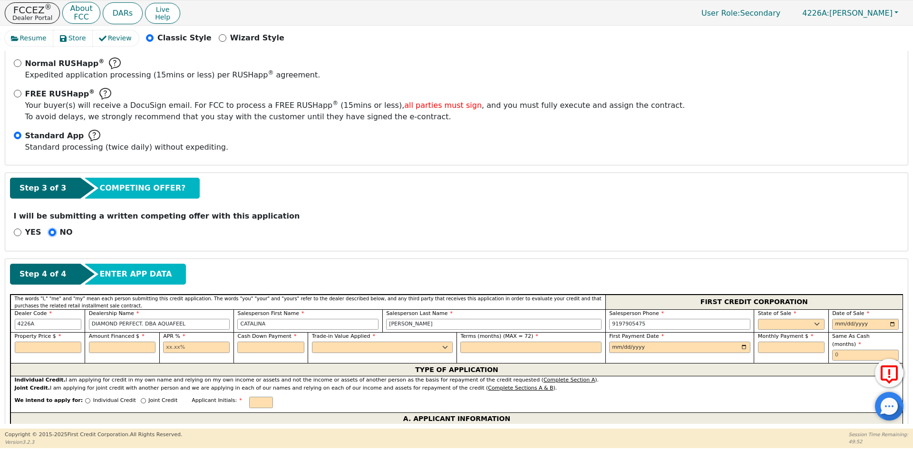
scroll to position [217, 0]
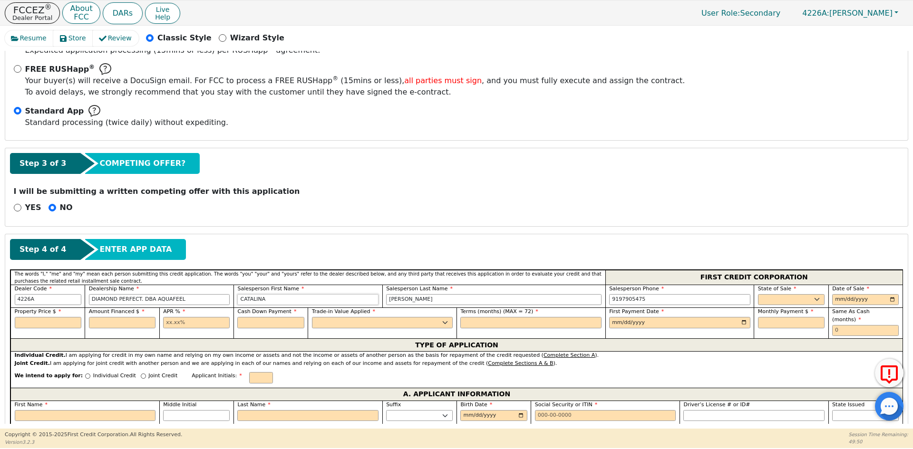
drag, startPoint x: 301, startPoint y: 305, endPoint x: 187, endPoint y: 307, distance: 114.1
click at [187, 307] on div "Dealer Code 4226A Dealership Name DIAMOND PERFECT. DBA AQUAFEEL Salesperson Fir…" at bounding box center [456, 296] width 892 height 23
type input "EDISON"
type input "[PERSON_NAME]"
click at [765, 300] on select "AK AL AR AZ CA CO CT DC DE FL [GEOGRAPHIC_DATA] HI IA ID IL IN KS [GEOGRAPHIC_D…" at bounding box center [791, 299] width 67 height 11
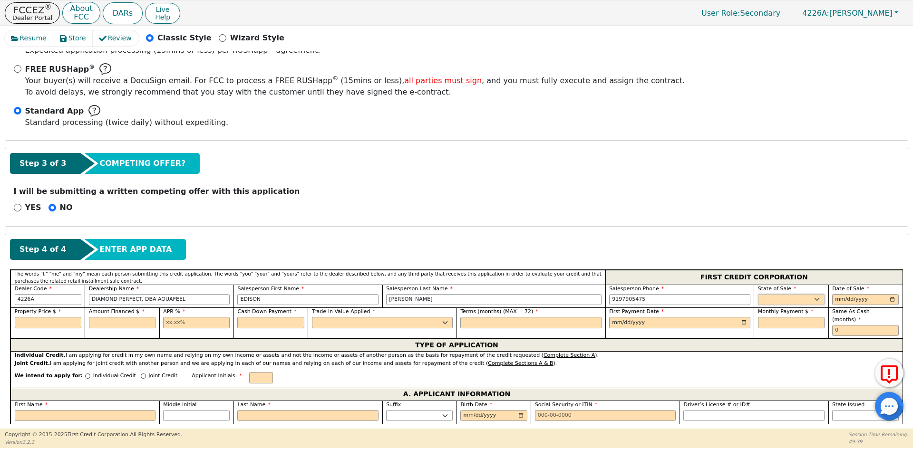
select select "NJ"
click at [758, 294] on select "AK AL AR AZ CA CO CT DC DE FL [GEOGRAPHIC_DATA] HI IA ID IL IN KS [GEOGRAPHIC_D…" at bounding box center [791, 299] width 67 height 11
click at [833, 298] on input "date" at bounding box center [865, 299] width 67 height 11
click at [893, 300] on input "date" at bounding box center [865, 299] width 67 height 11
type input "[DATE]"
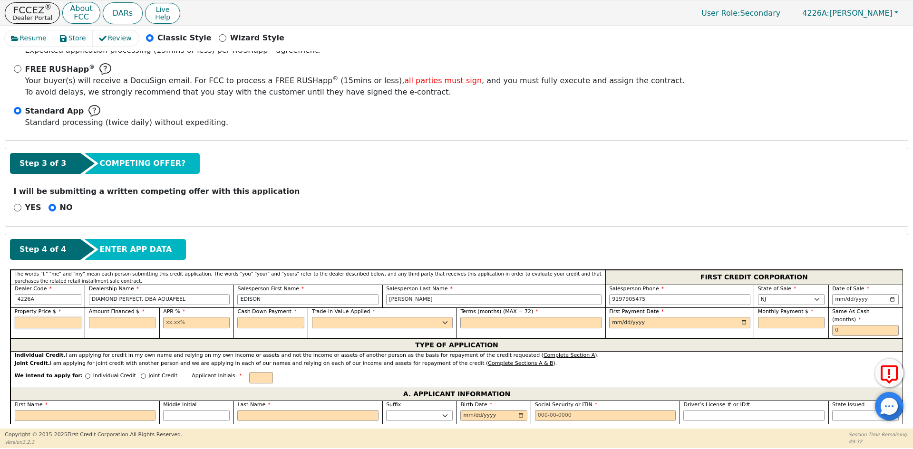
click at [69, 320] on input "text" at bounding box center [48, 322] width 67 height 11
type input "8790.00"
click at [123, 323] on input "text" at bounding box center [122, 322] width 67 height 11
type input "8790.00"
click at [187, 324] on input "text" at bounding box center [196, 322] width 67 height 11
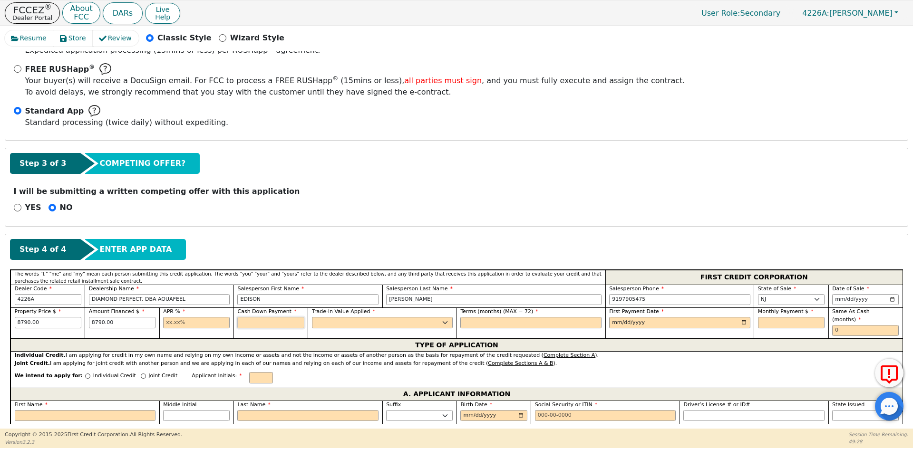
click at [266, 322] on input "text" at bounding box center [270, 322] width 67 height 11
type input "0.00"
click at [169, 323] on input "text" at bounding box center [196, 322] width 67 height 11
type input "10.99"
click at [330, 320] on select "Yes No" at bounding box center [382, 322] width 141 height 11
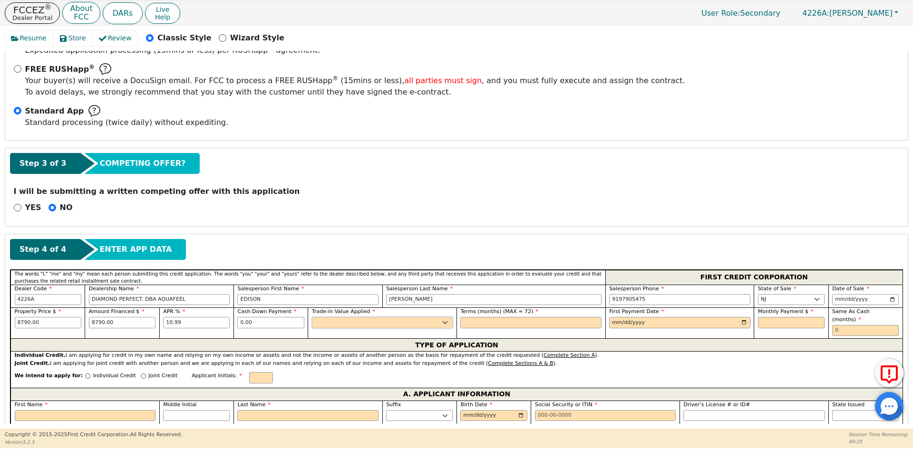
select select "n"
click at [312, 317] on select "Yes No" at bounding box center [382, 322] width 141 height 11
click at [543, 318] on input "text" at bounding box center [530, 322] width 141 height 11
type input "72"
drag, startPoint x: 740, startPoint y: 322, endPoint x: 736, endPoint y: 316, distance: 7.5
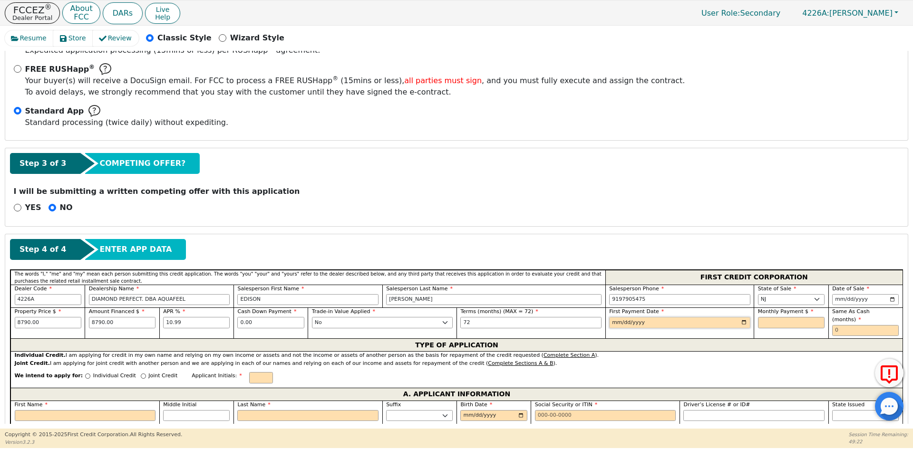
click at [741, 322] on input "date" at bounding box center [679, 322] width 141 height 11
type input "[DATE]"
click at [773, 320] on input "text" at bounding box center [791, 322] width 67 height 11
type input "167.26"
click at [877, 325] on input "text" at bounding box center [865, 330] width 67 height 11
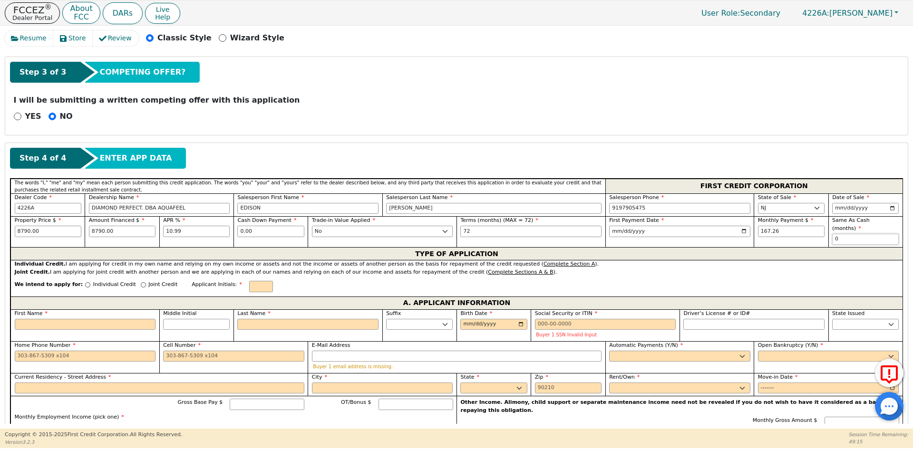
scroll to position [312, 0]
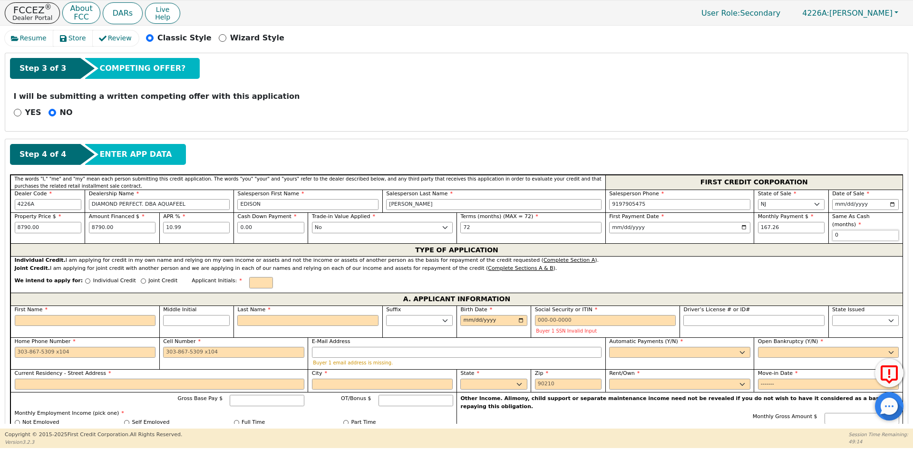
type input "0"
click at [108, 277] on p "Individual Credit" at bounding box center [114, 281] width 43 height 8
click at [90, 279] on input "Individual Credit" at bounding box center [87, 281] width 5 height 5
radio input "true"
click at [151, 277] on p "Joint Credit" at bounding box center [162, 281] width 29 height 8
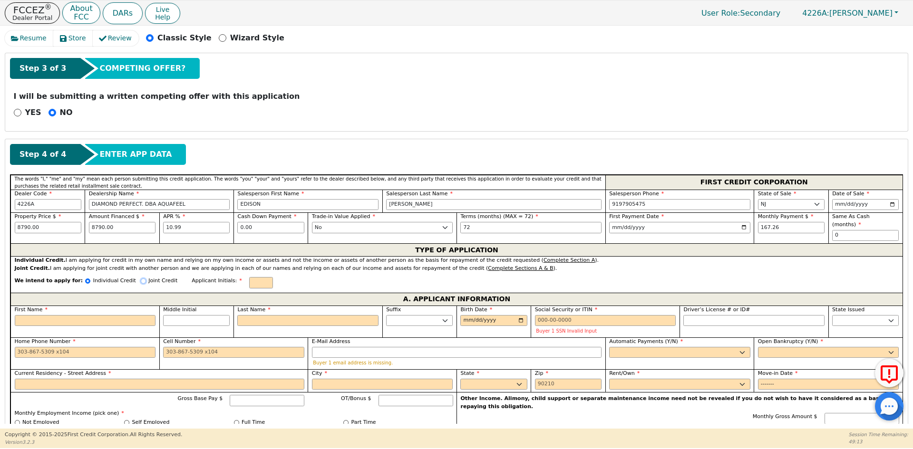
click at [146, 279] on input "Joint Credit" at bounding box center [143, 281] width 5 height 5
radio input "true"
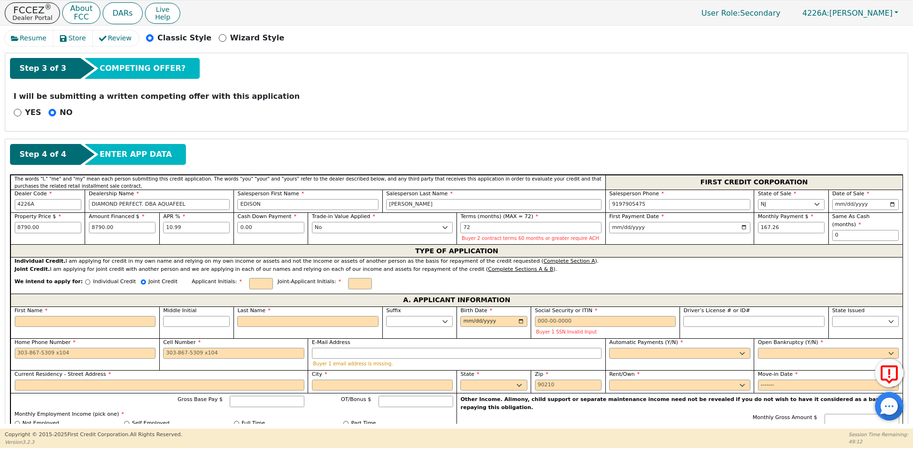
click at [239, 272] on div "Joint Credit. I am applying for joint credit with another person and we are app…" at bounding box center [457, 270] width 884 height 8
click at [249, 284] on input "text" at bounding box center [261, 283] width 24 height 11
